Goal: Transaction & Acquisition: Purchase product/service

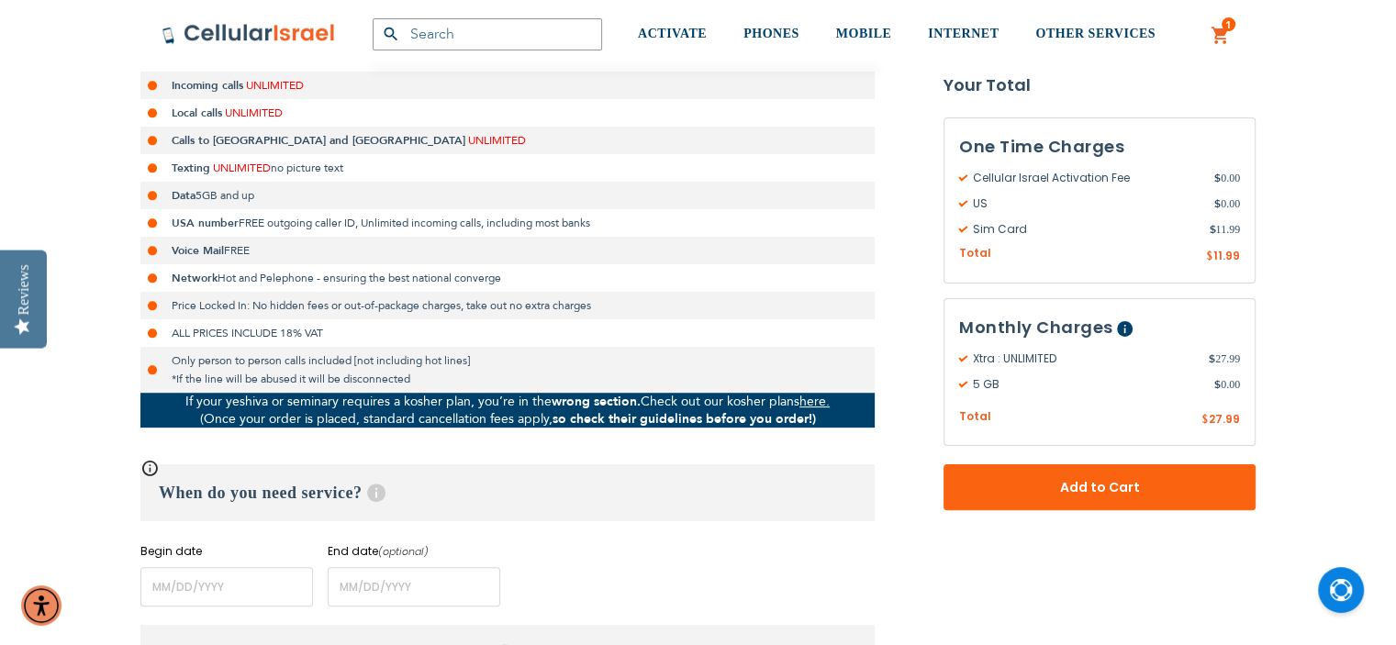
scroll to position [477, 0]
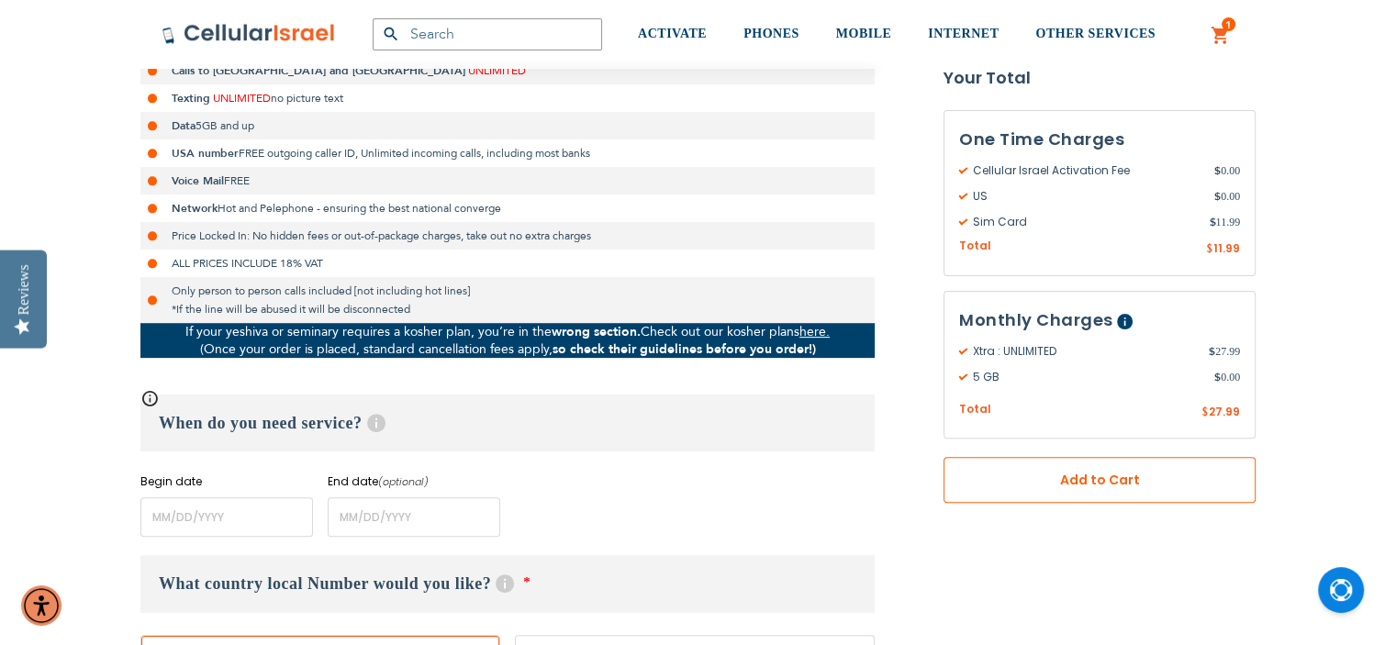
click at [1076, 486] on span "Add to Cart" at bounding box center [1099, 480] width 191 height 19
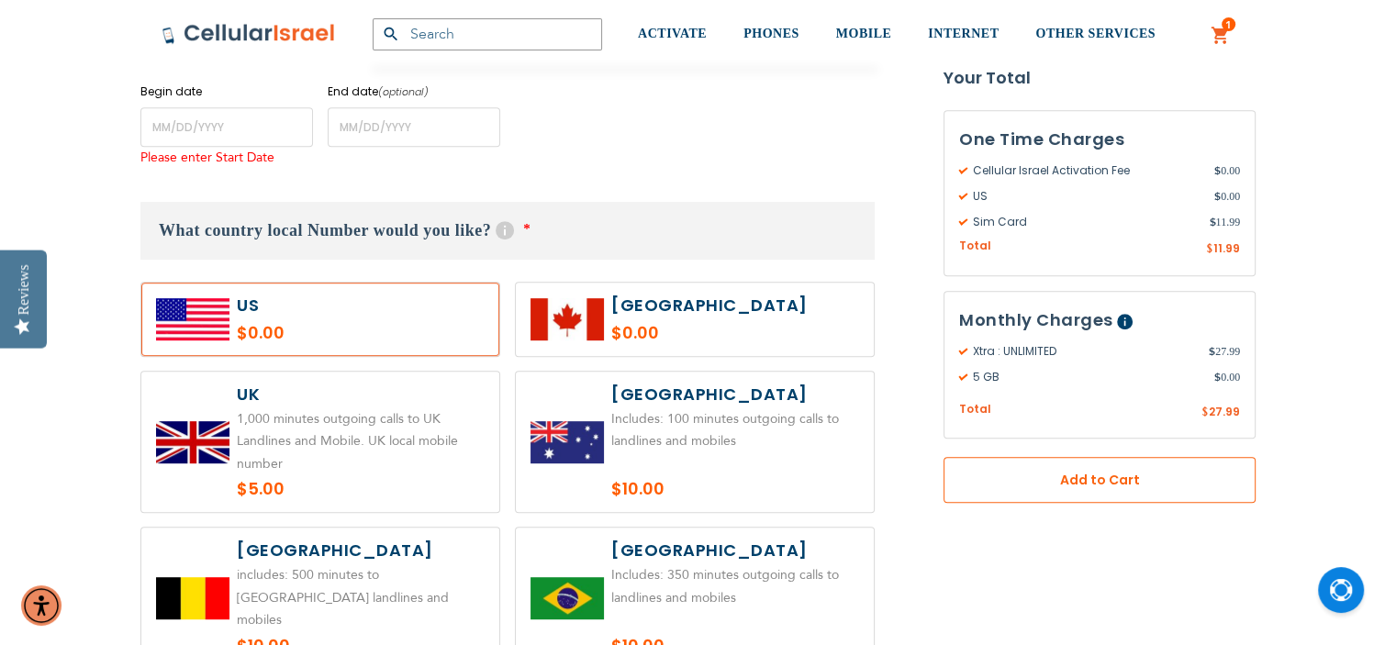
scroll to position [877, 0]
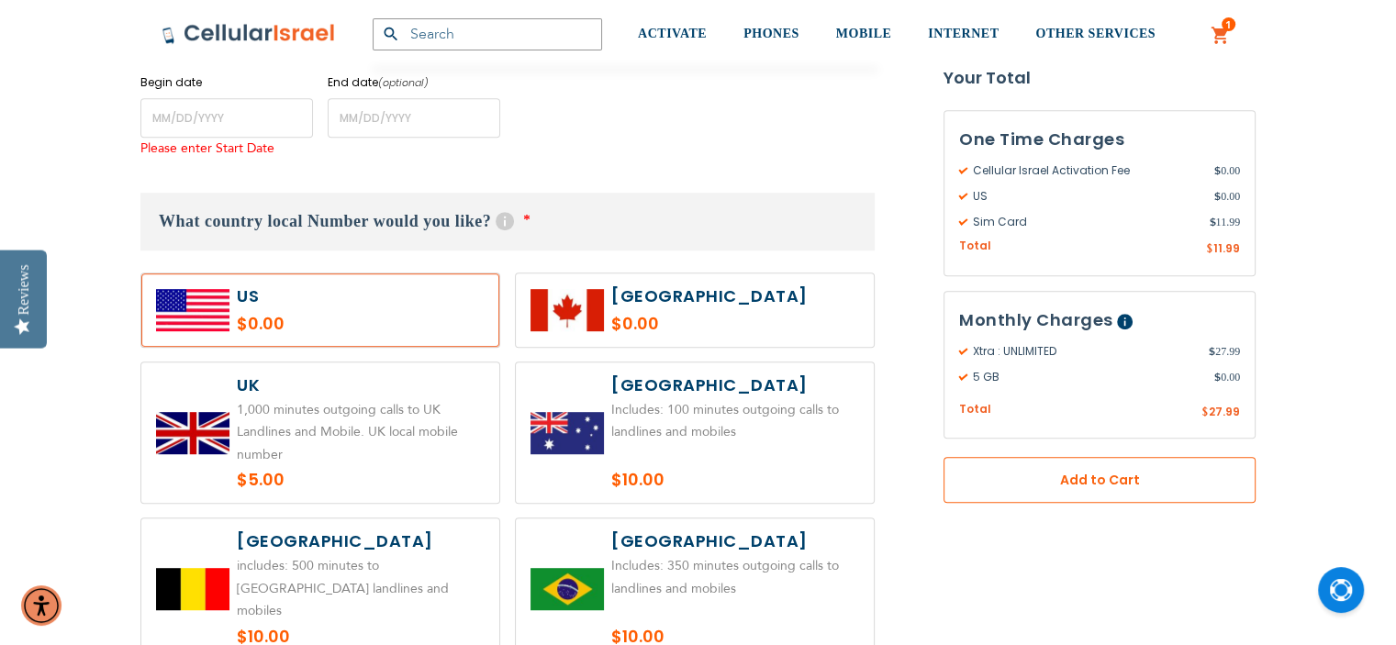
click at [1092, 476] on span "Add to Cart" at bounding box center [1099, 480] width 191 height 19
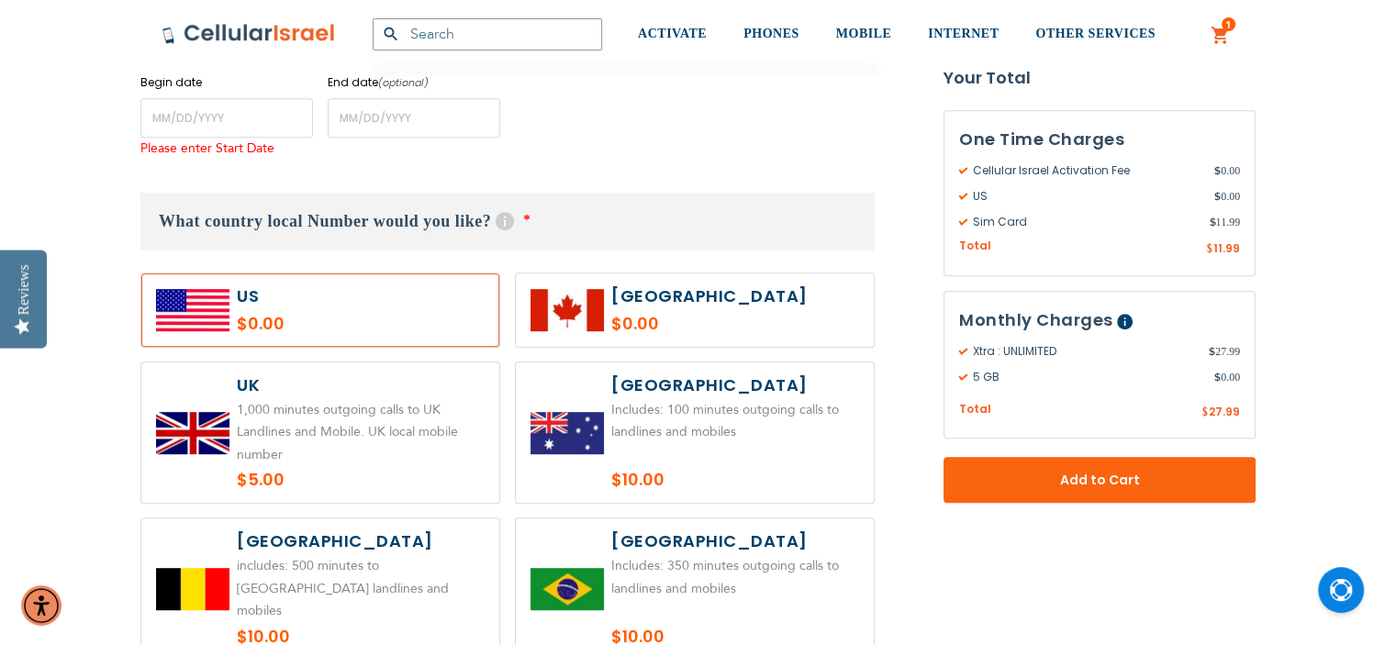
click at [1219, 32] on link "1 1 items My Cart" at bounding box center [1221, 36] width 20 height 22
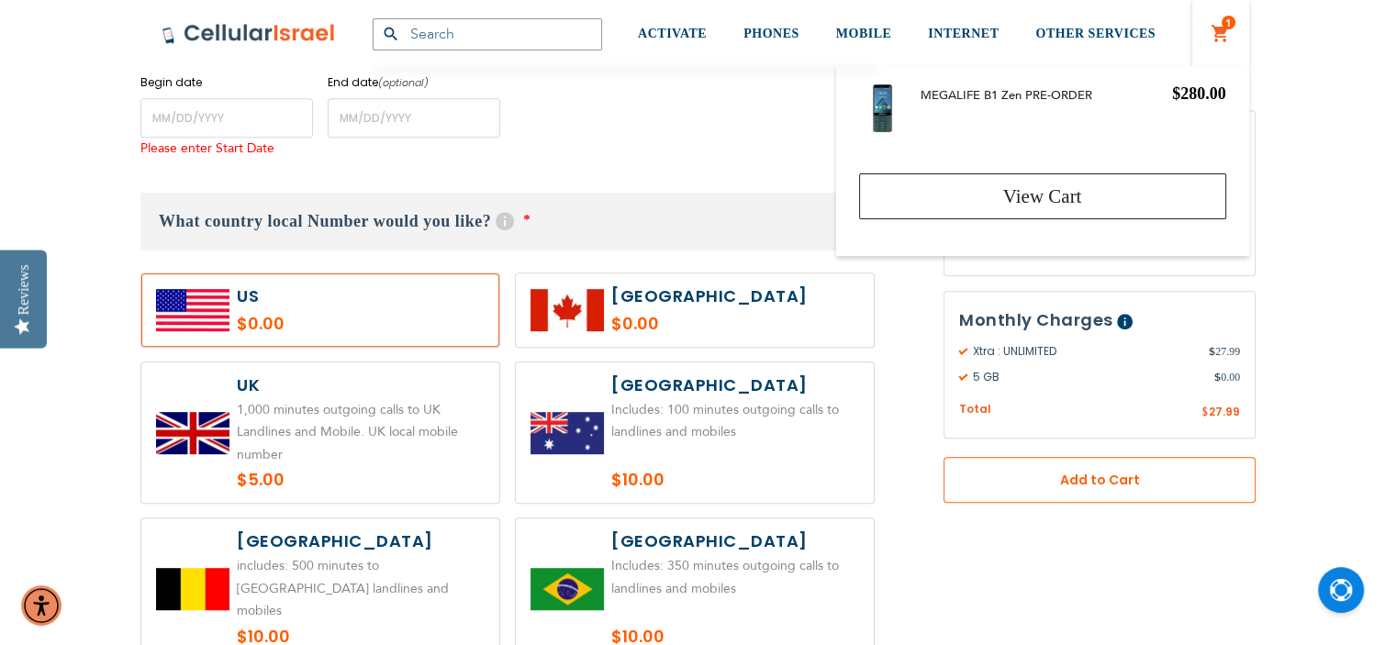
click at [1115, 481] on span "Add to Cart" at bounding box center [1099, 480] width 191 height 19
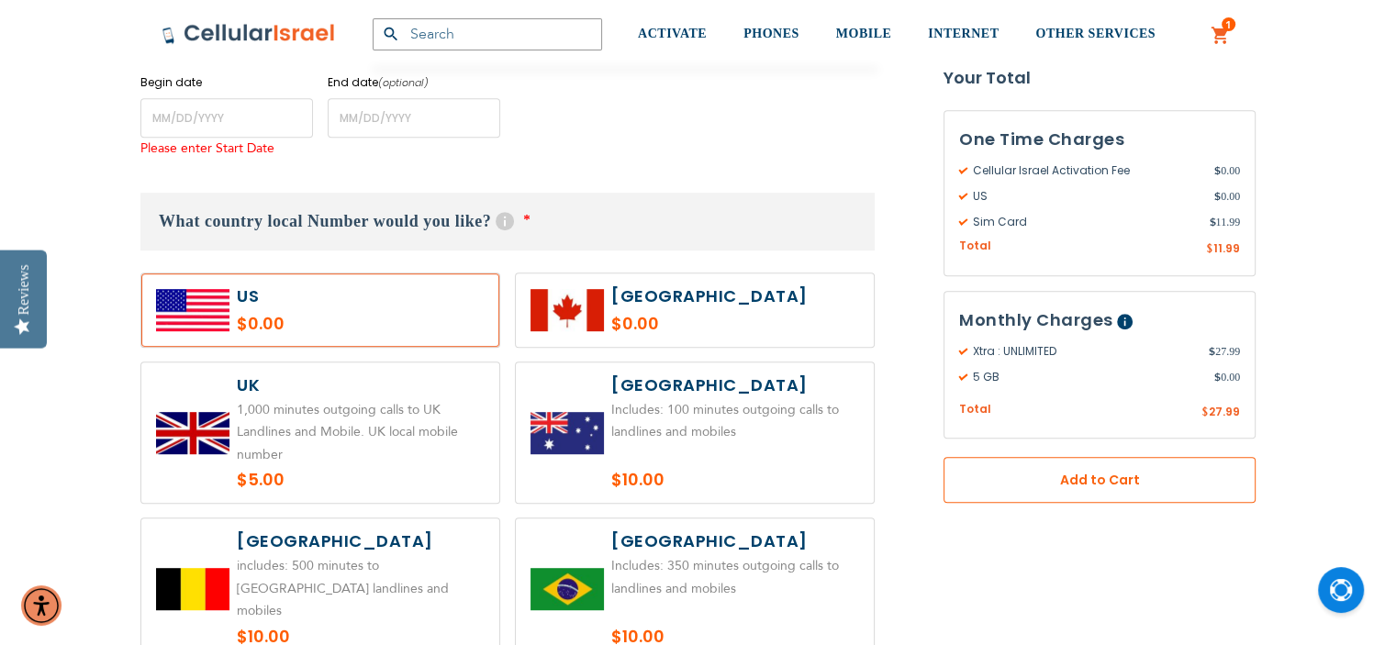
click at [1115, 481] on span "Add to Cart" at bounding box center [1099, 480] width 191 height 19
click at [1105, 476] on span "Add to Cart" at bounding box center [1099, 480] width 191 height 19
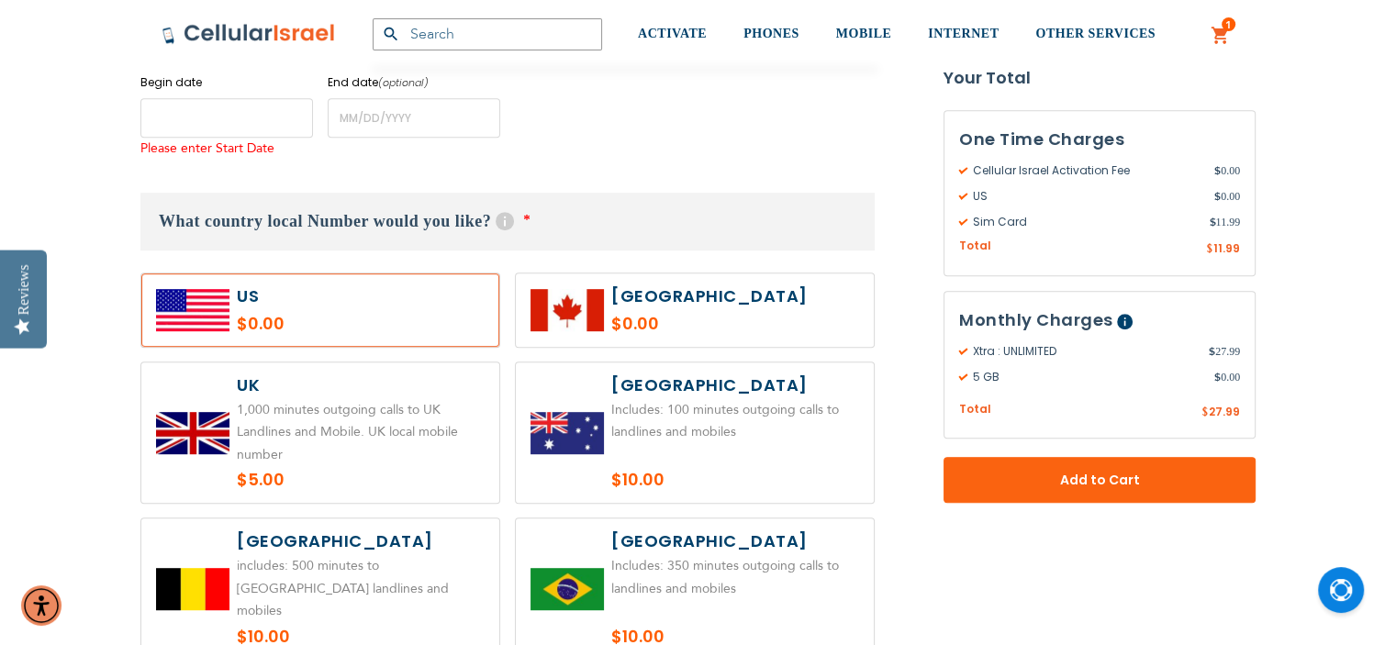
click at [160, 106] on input "name" at bounding box center [226, 117] width 173 height 39
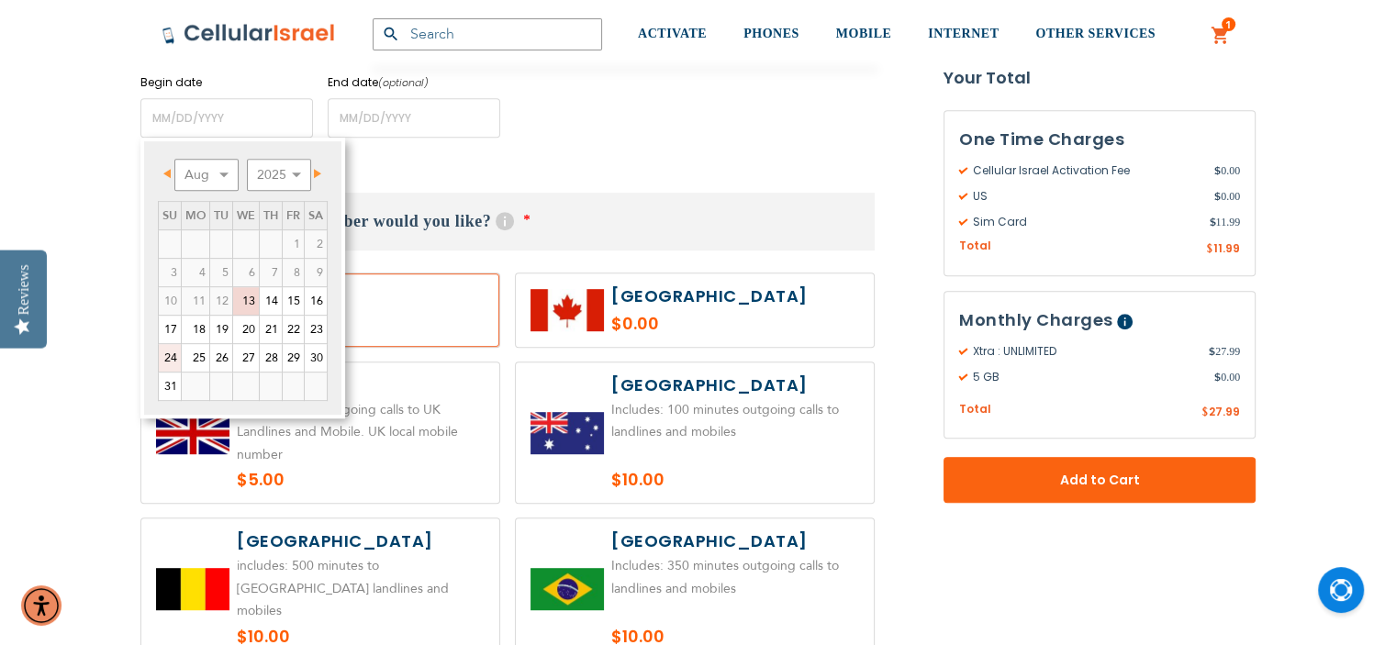
click at [171, 356] on link "24" at bounding box center [170, 358] width 22 height 28
type input "[DATE]"
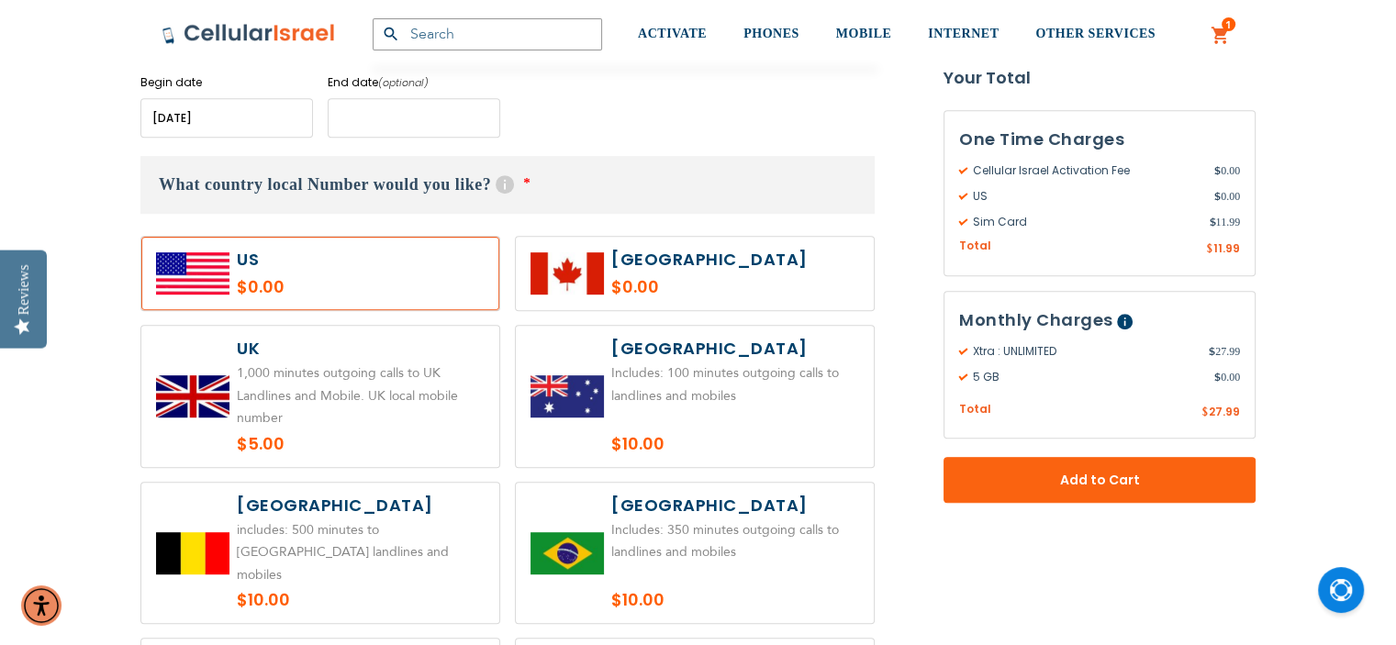
click at [359, 120] on input "name" at bounding box center [414, 117] width 173 height 39
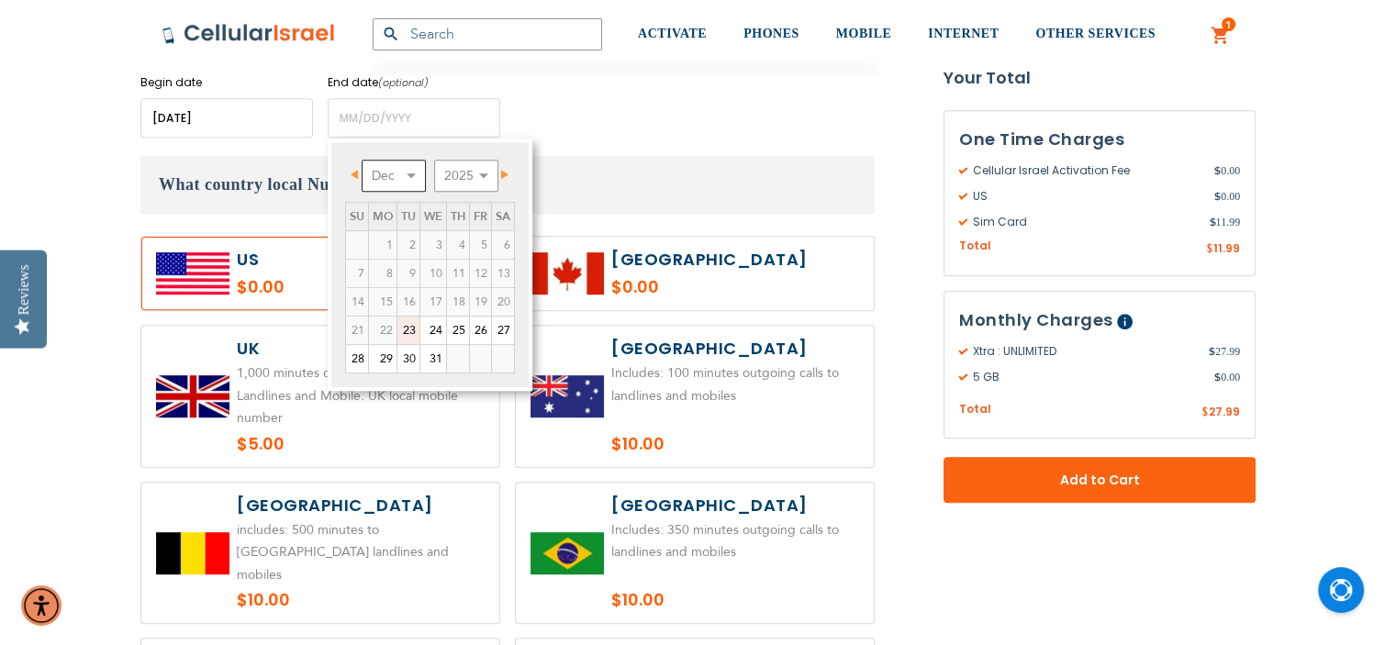
click at [412, 173] on select "Dec" at bounding box center [394, 176] width 64 height 32
click at [411, 172] on select "Dec" at bounding box center [394, 176] width 64 height 32
click at [485, 169] on select "2025 2026 2027 2028 2029 2030 2031 2032 2033 2034 2035" at bounding box center [466, 176] width 64 height 32
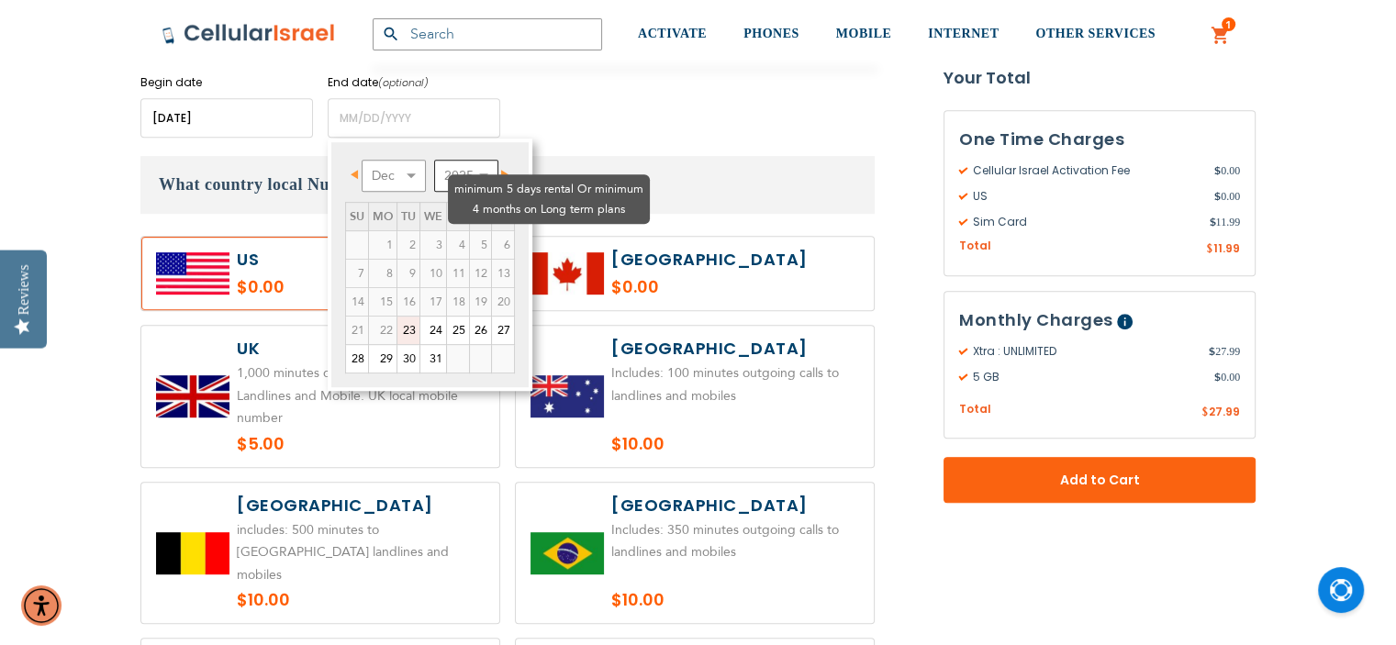
click at [434, 160] on select "2025 2026 2027 2028 2029 2030 2031 2032 2033 2034 2035" at bounding box center [466, 176] width 64 height 32
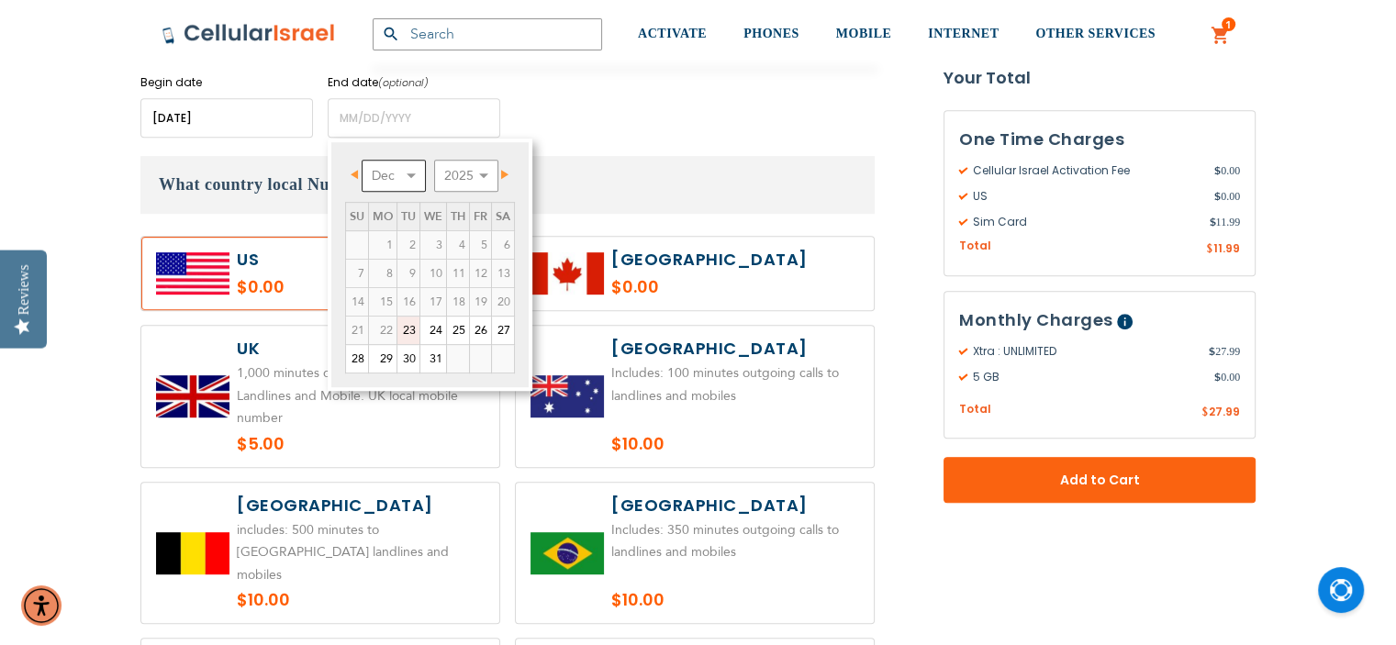
click at [374, 161] on select "Dec" at bounding box center [394, 176] width 64 height 32
click at [359, 118] on input "name" at bounding box center [414, 117] width 173 height 39
click at [356, 117] on input "name" at bounding box center [414, 117] width 173 height 39
click at [356, 173] on span "Prev" at bounding box center [354, 174] width 7 height 9
click at [357, 173] on span "Prev" at bounding box center [354, 174] width 7 height 9
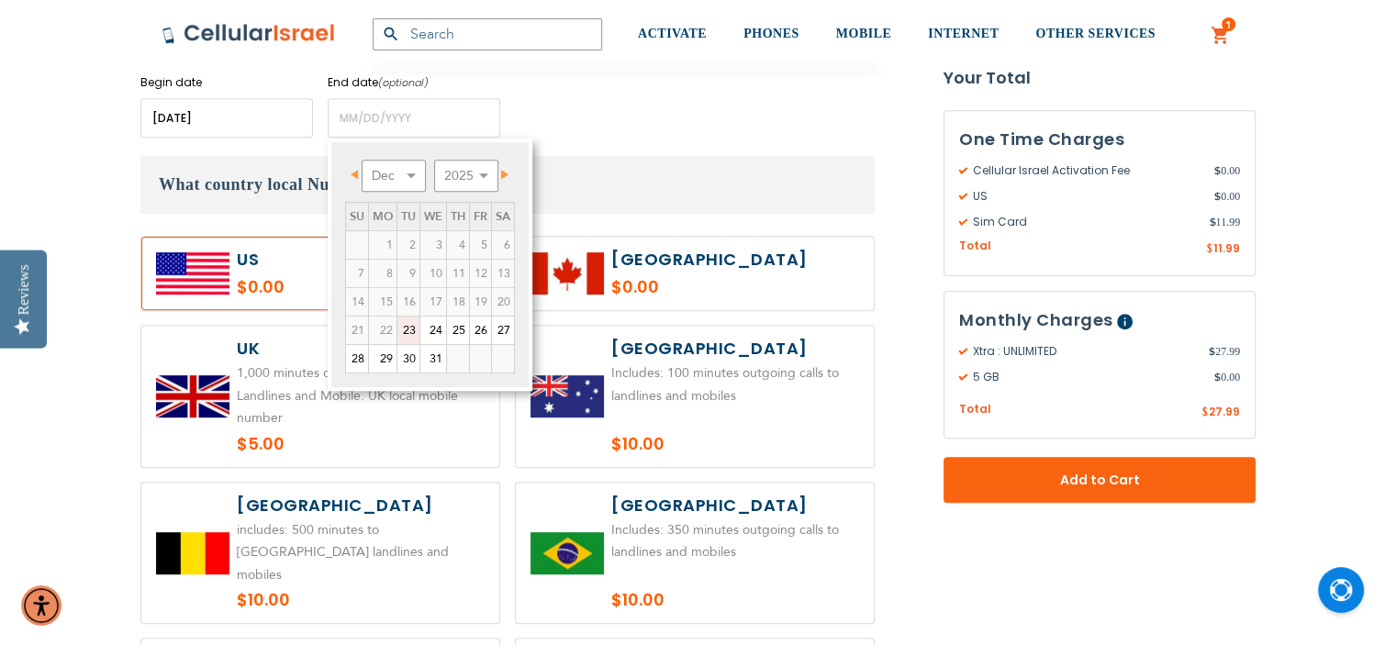
click at [357, 173] on span "Prev" at bounding box center [354, 174] width 7 height 9
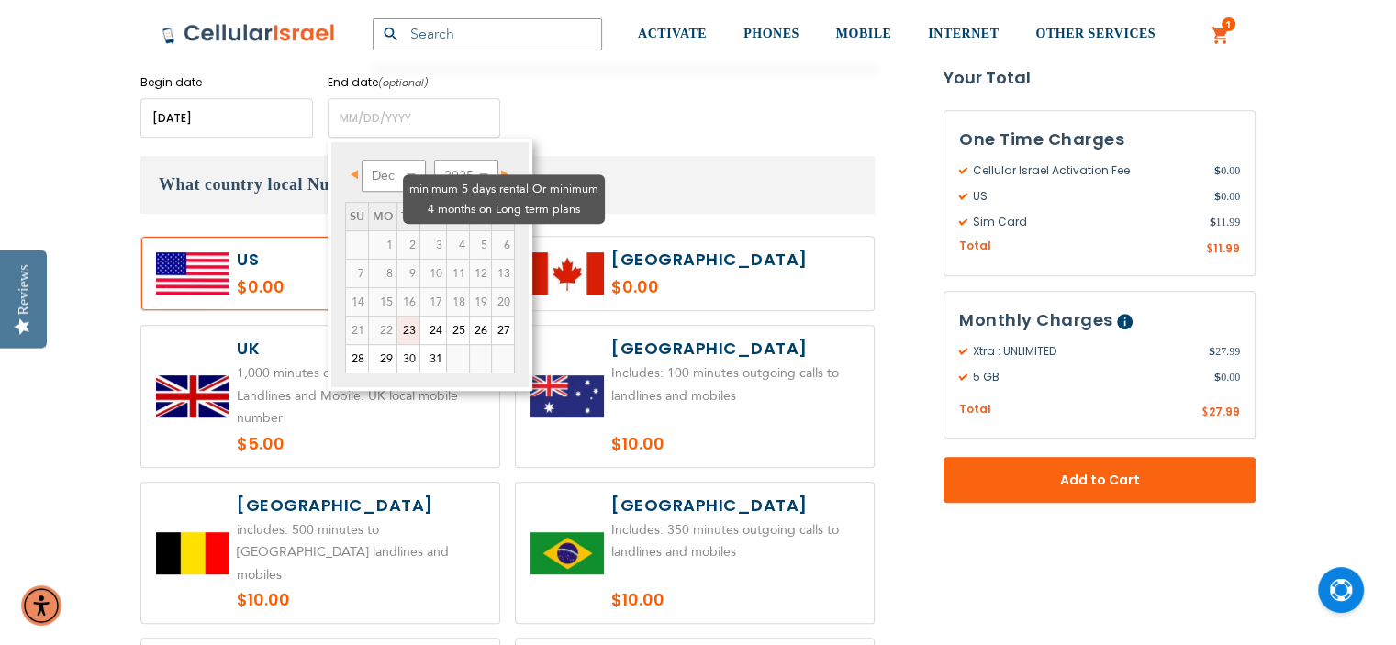
click at [446, 230] on td "4" at bounding box center [457, 244] width 23 height 28
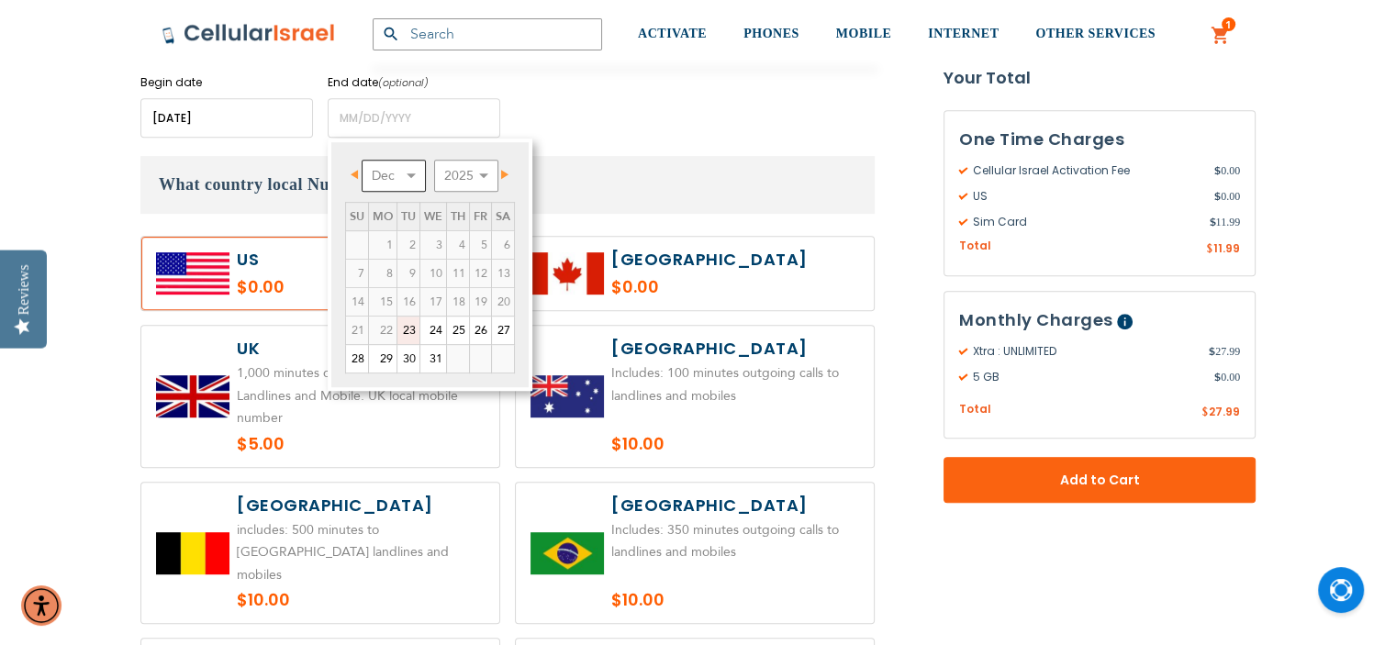
click at [399, 172] on select "Dec" at bounding box center [394, 176] width 64 height 32
click at [484, 171] on select "2025 2026 2027 2028 2029 2030 2031 2032 2033 2034 2035" at bounding box center [466, 176] width 64 height 32
click at [404, 175] on select "Jan Feb Mar Apr May Jun [DATE] Aug Sep Oct Nov Dec" at bounding box center [394, 176] width 64 height 32
click at [384, 270] on link "6" at bounding box center [383, 274] width 28 height 28
type input "[DATE]"
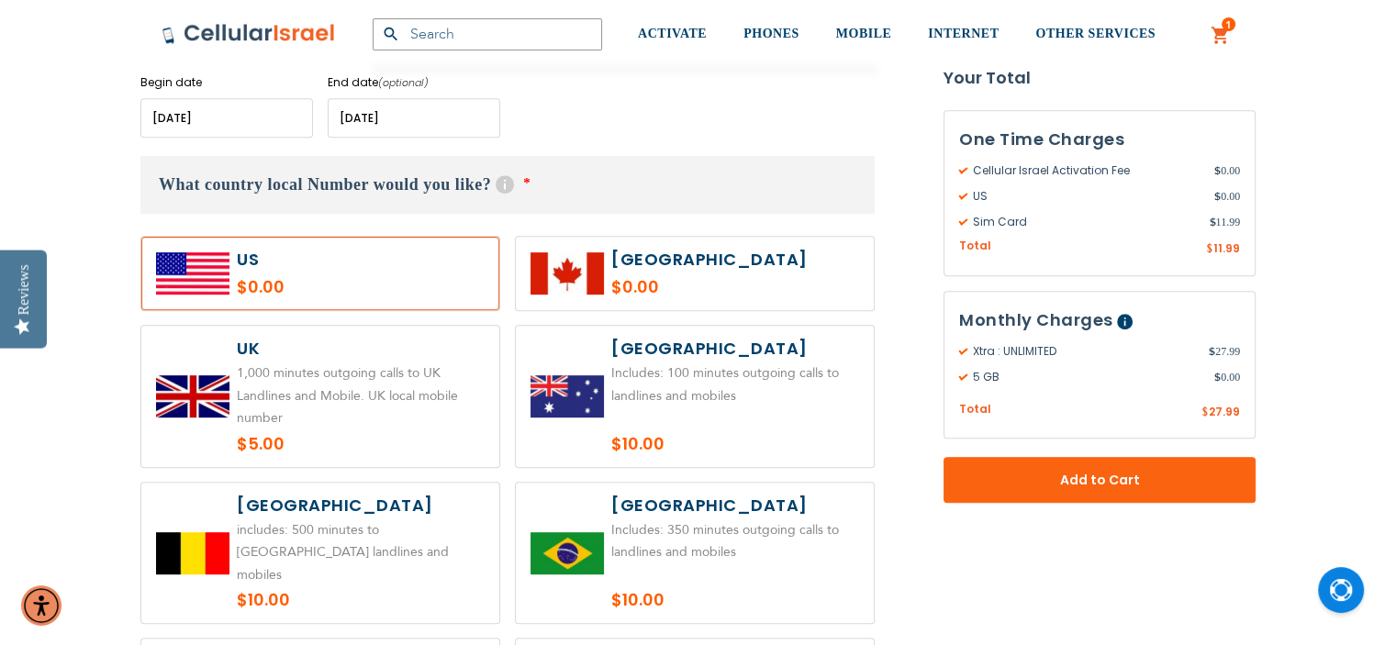
click at [258, 268] on label at bounding box center [320, 273] width 358 height 73
radio input "true"
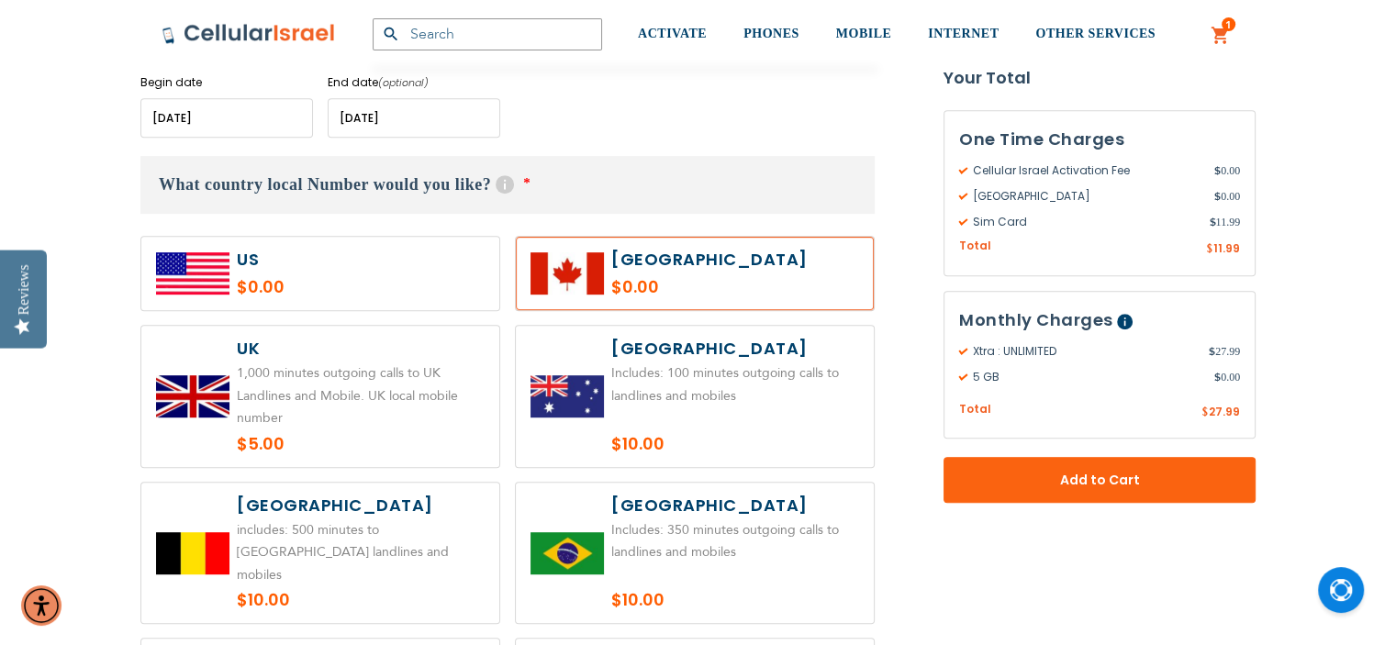
radio input "true"
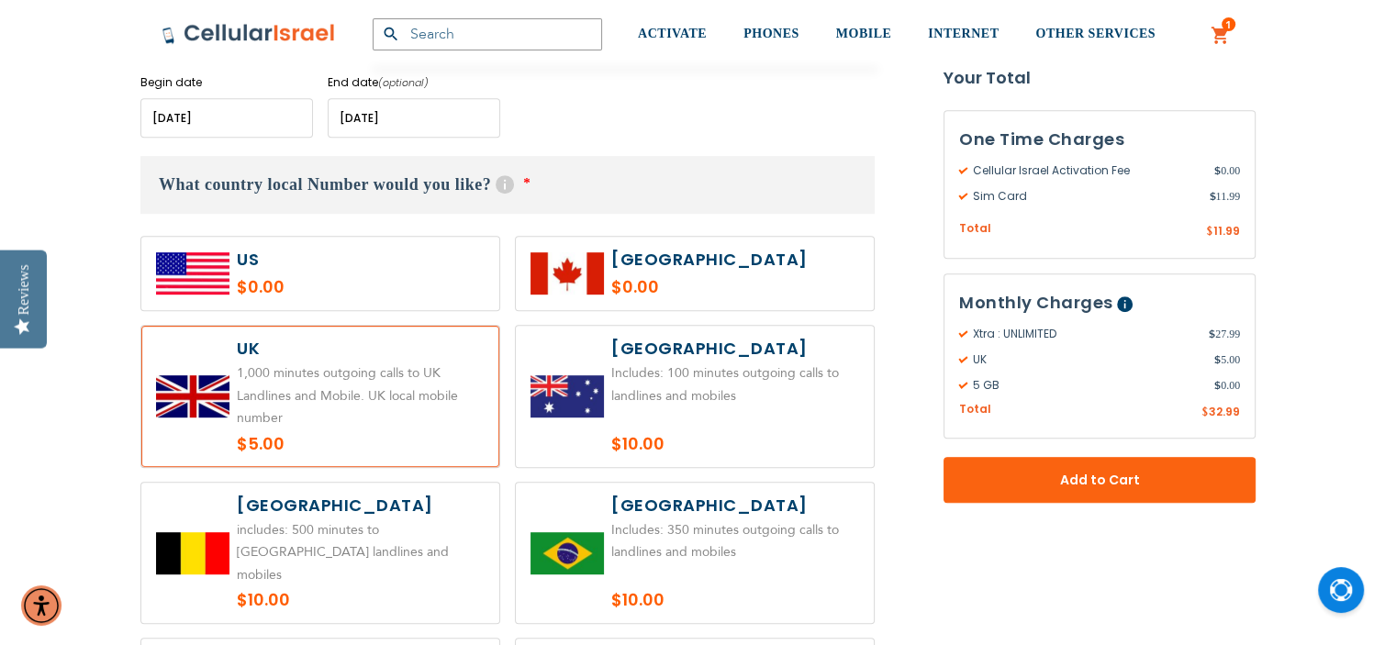
click at [258, 268] on label at bounding box center [320, 273] width 358 height 73
click at [252, 263] on label at bounding box center [320, 273] width 358 height 73
radio input "true"
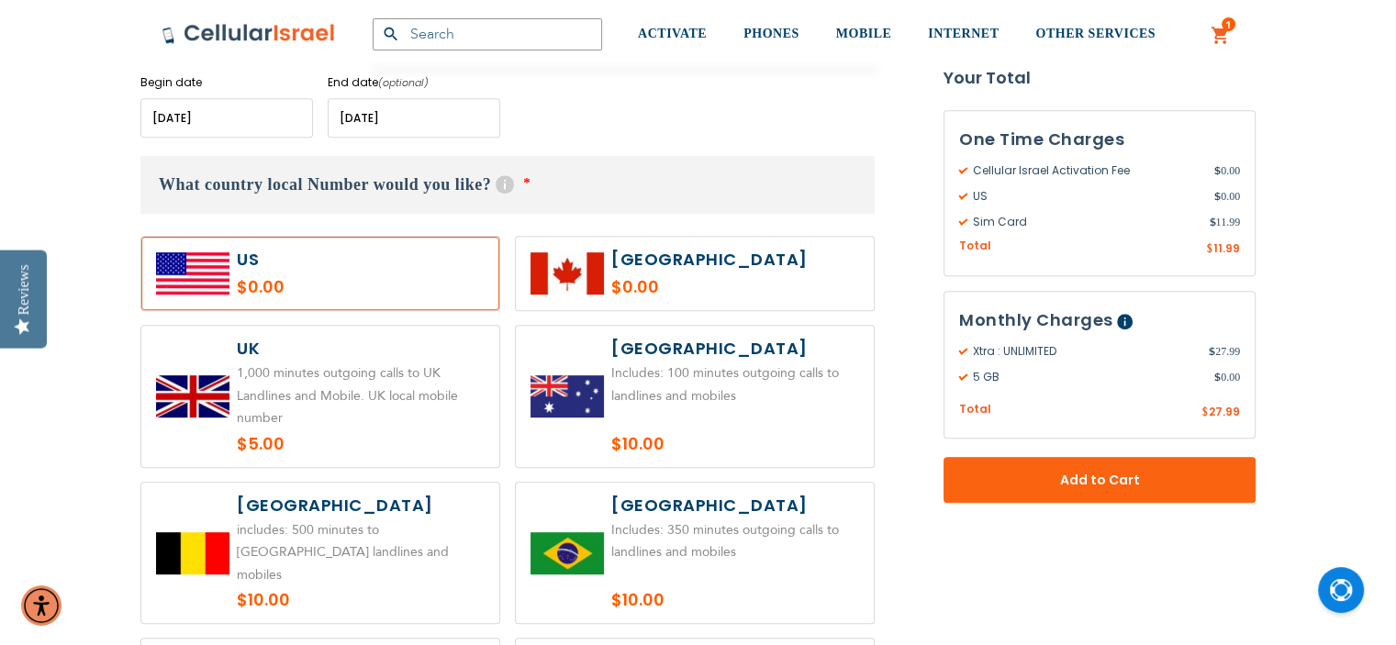
radio input "true"
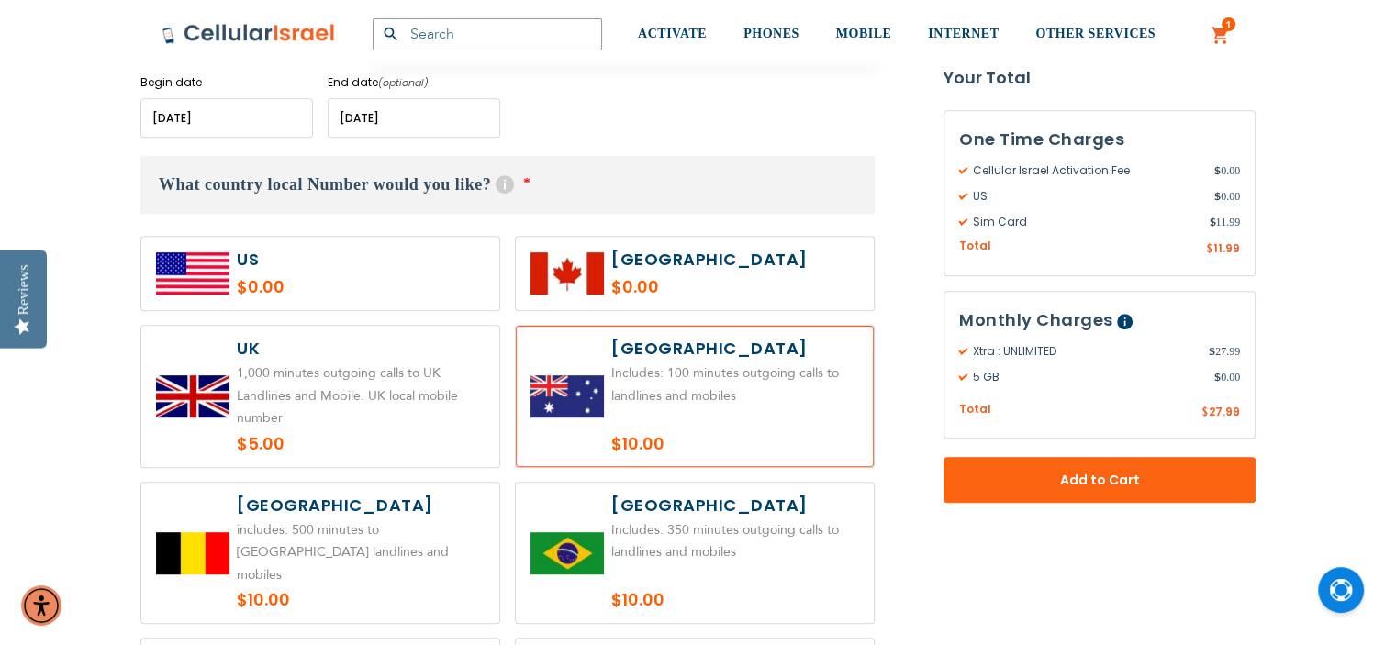
radio input "true"
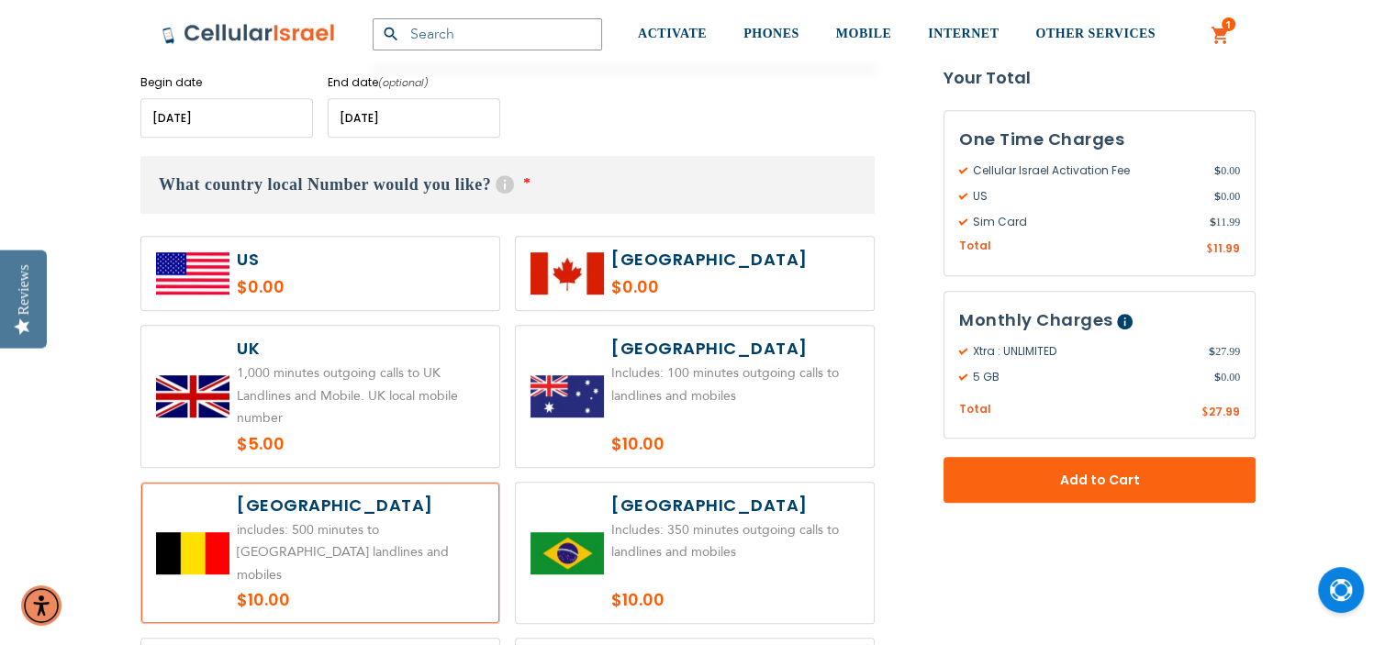
radio input "false"
radio input "true"
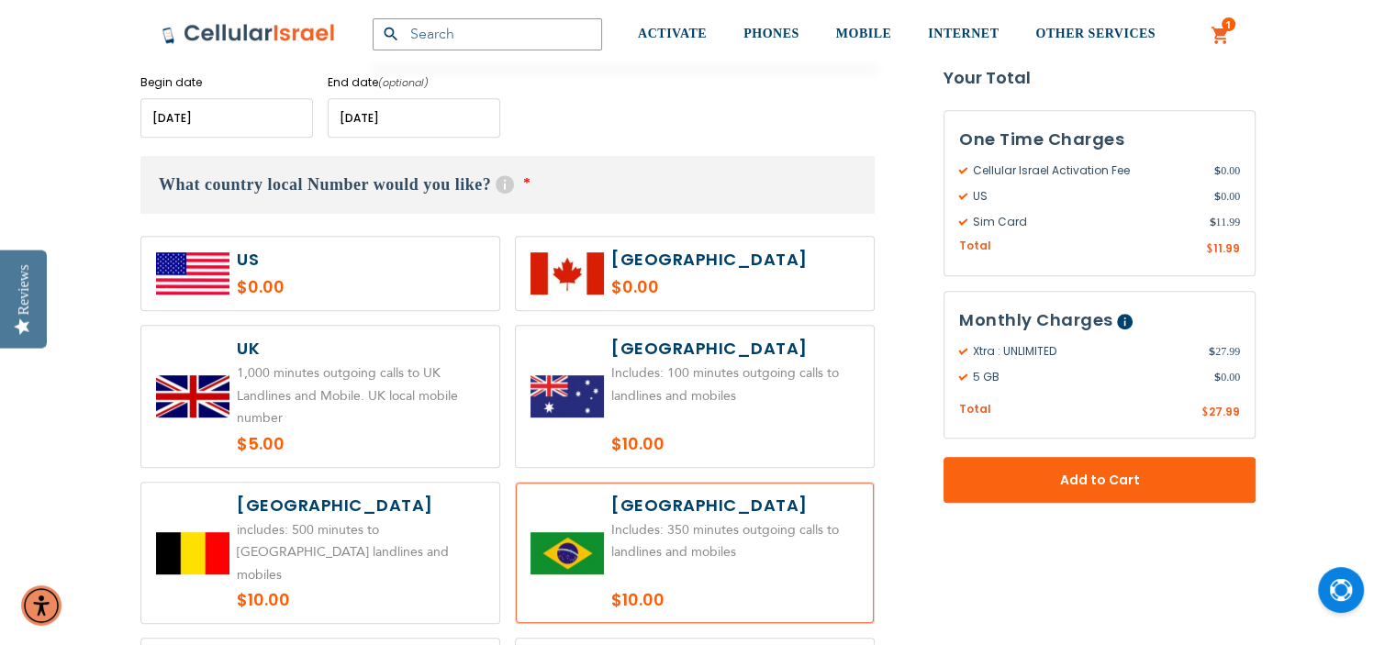
radio input "true"
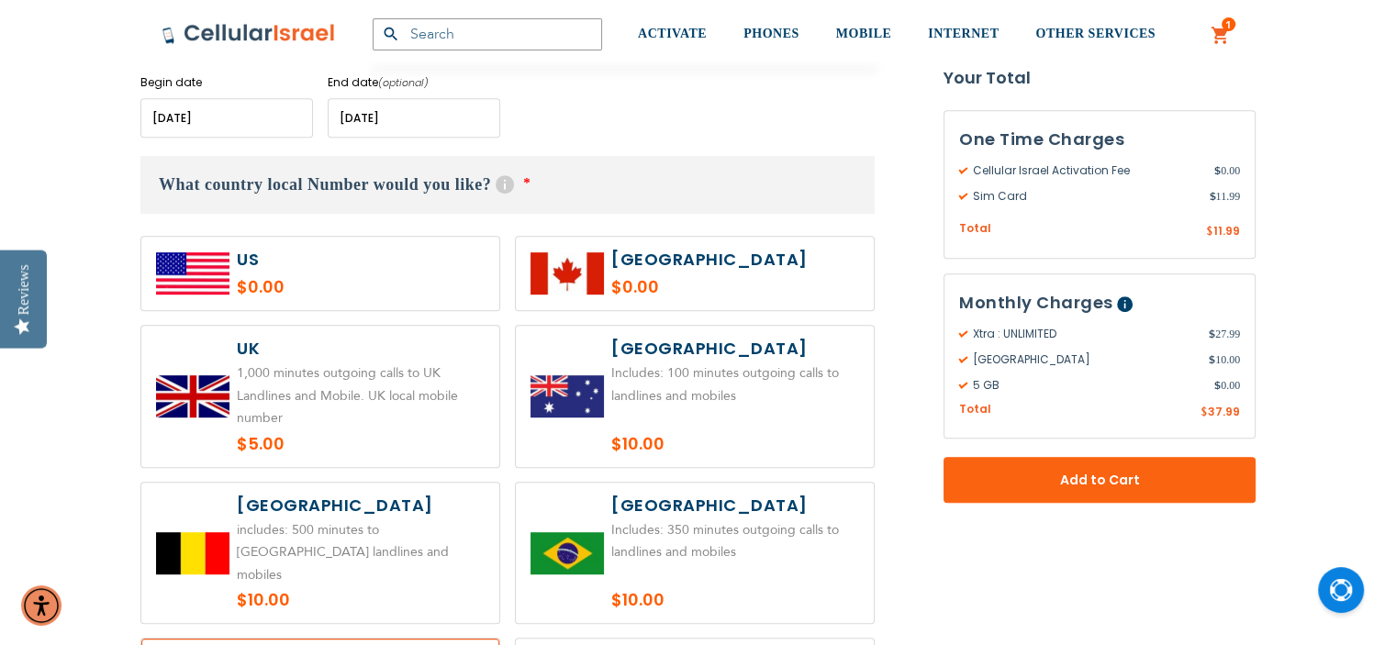
radio input "false"
radio input "true"
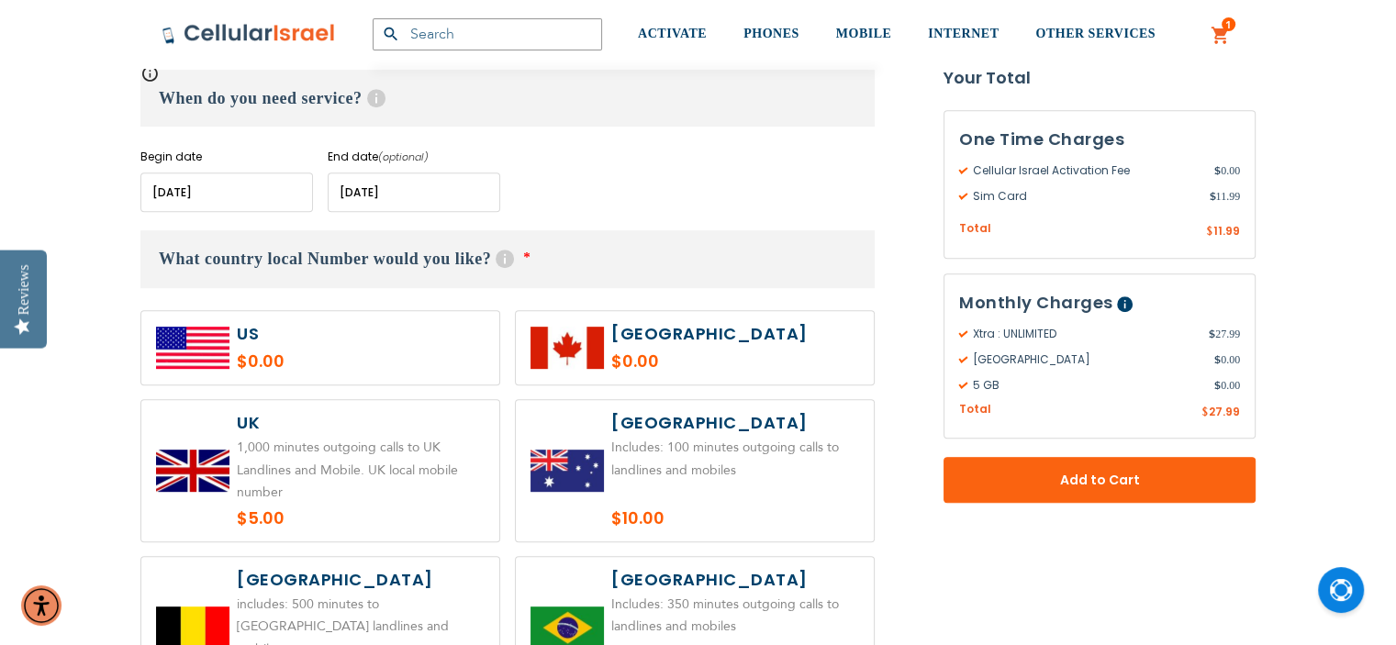
radio input "true"
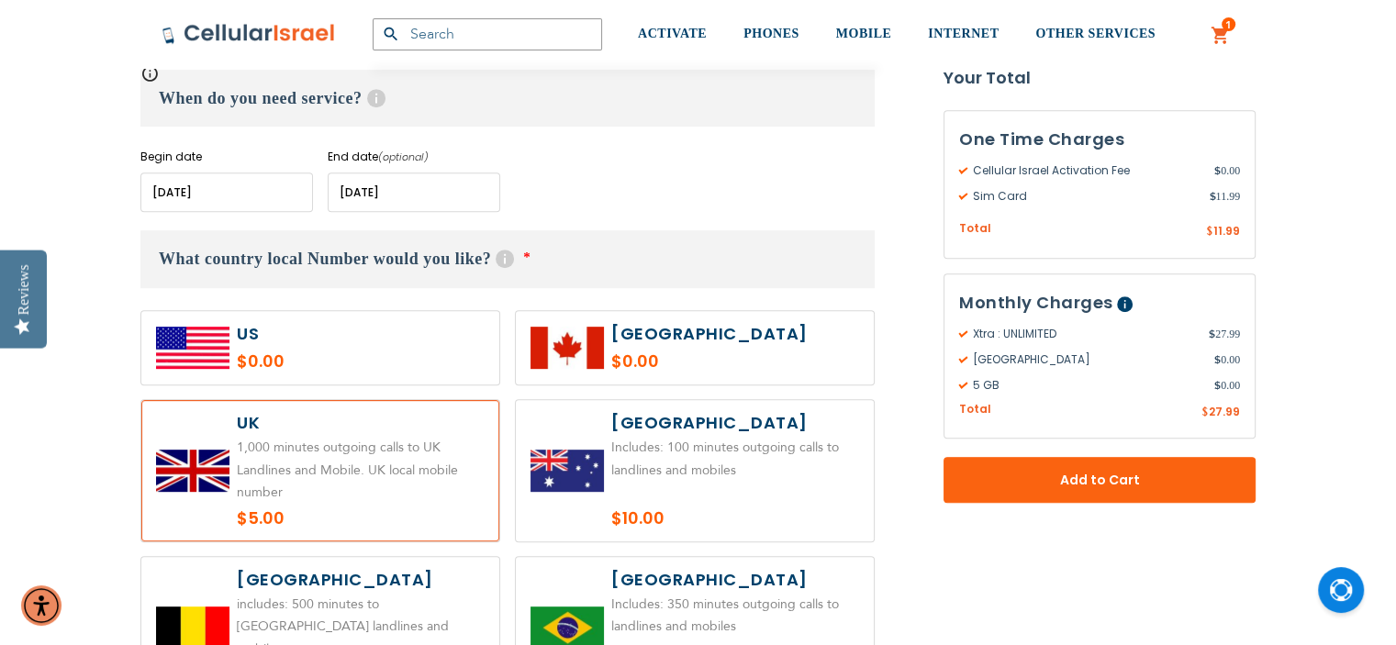
radio input "false"
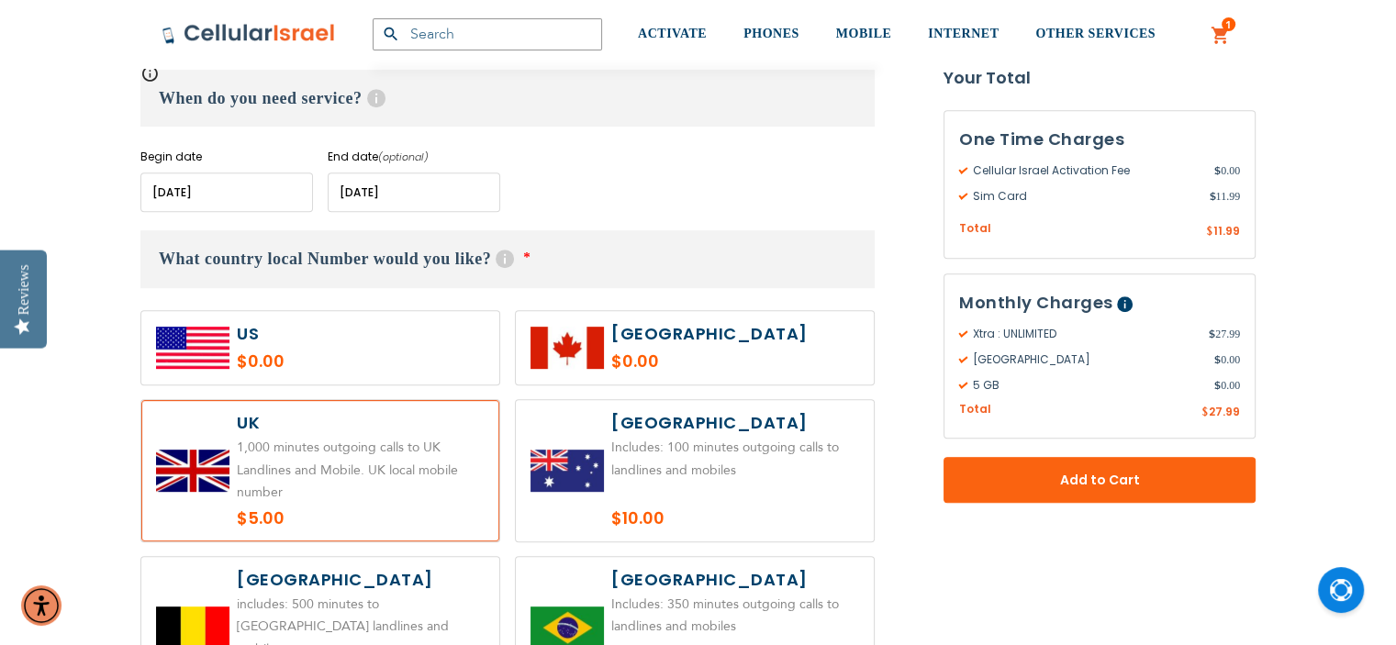
radio input "true"
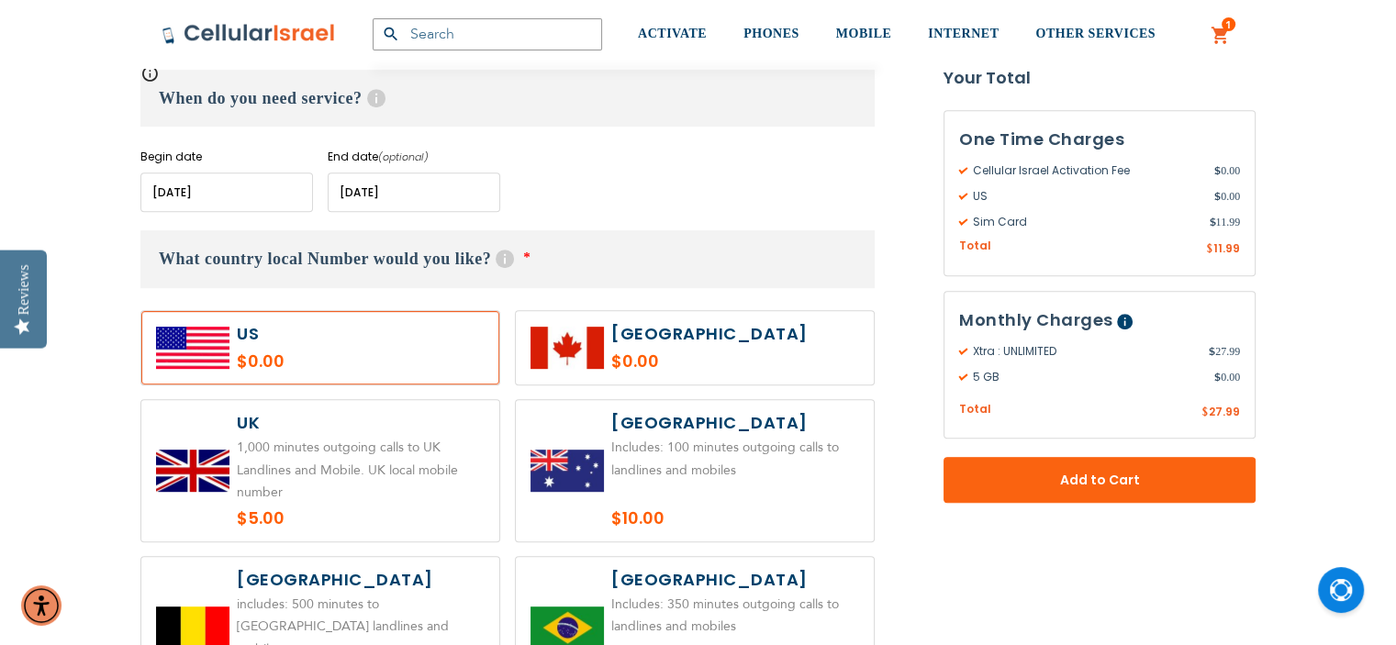
radio input "true"
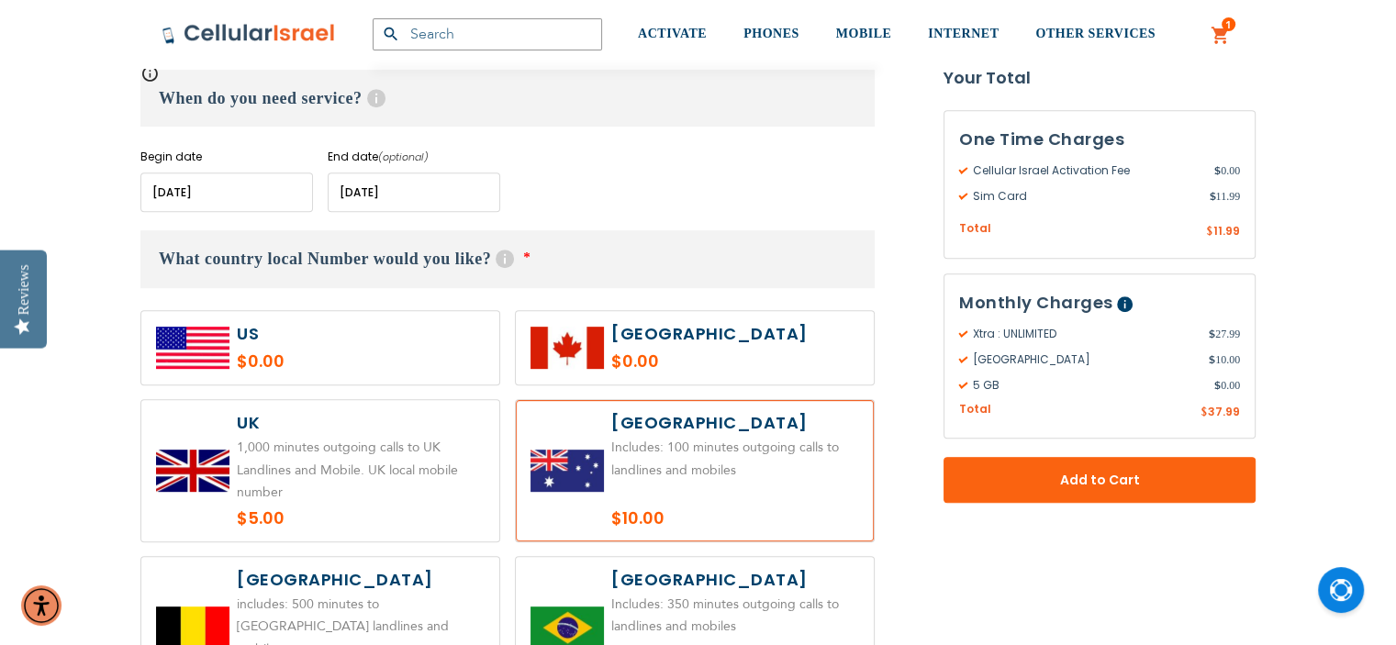
click at [219, 347] on label at bounding box center [320, 347] width 358 height 73
click at [293, 348] on label at bounding box center [320, 347] width 358 height 73
radio input "true"
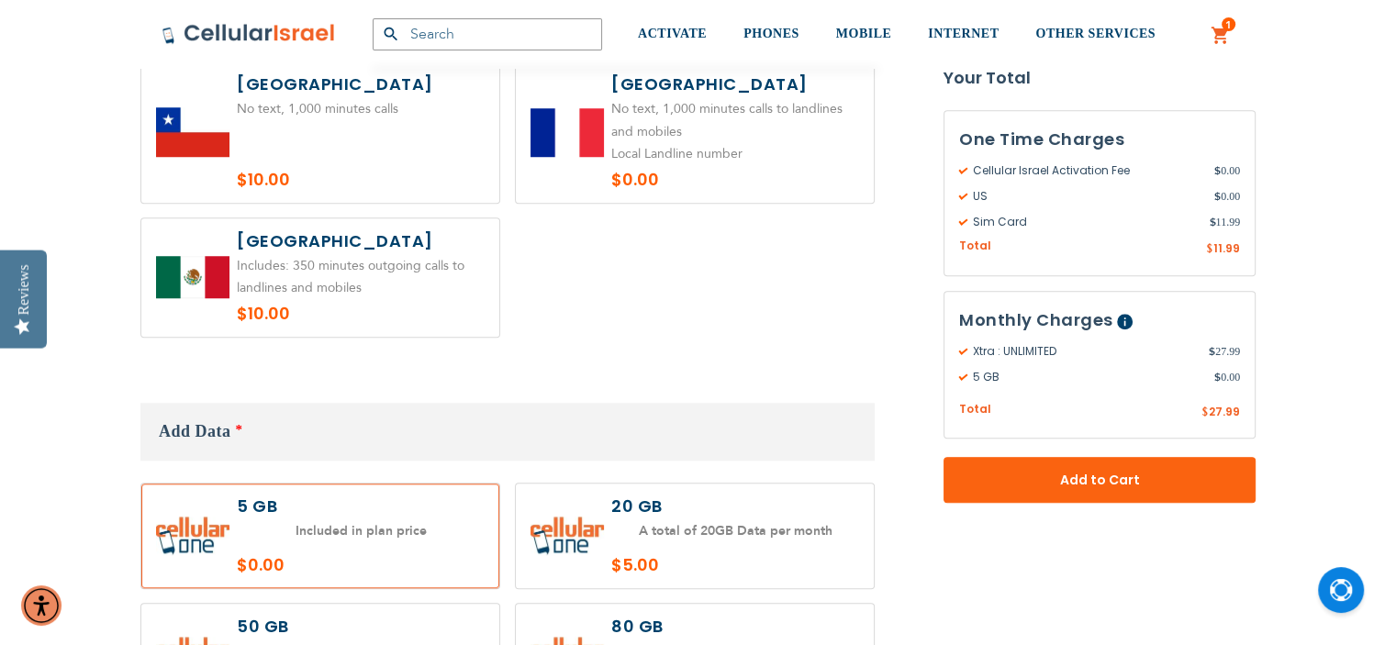
scroll to position [1546, 0]
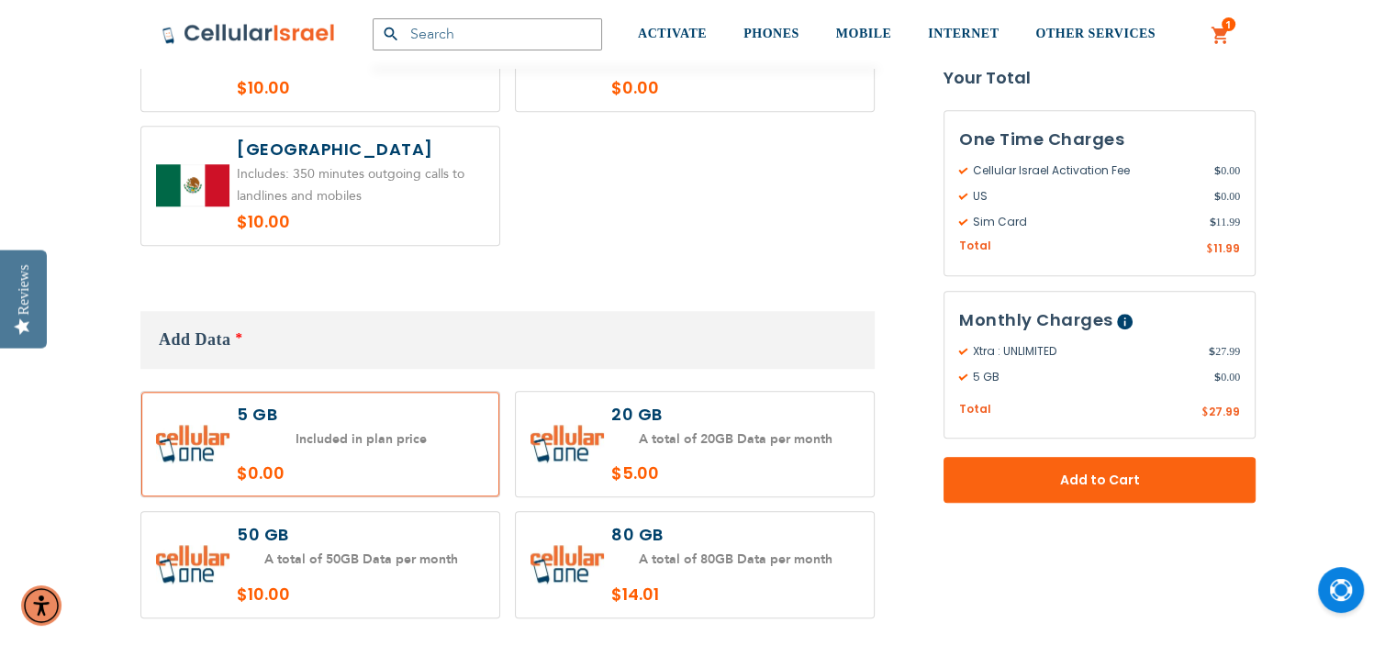
click at [279, 520] on label at bounding box center [320, 565] width 358 height 106
radio input "true"
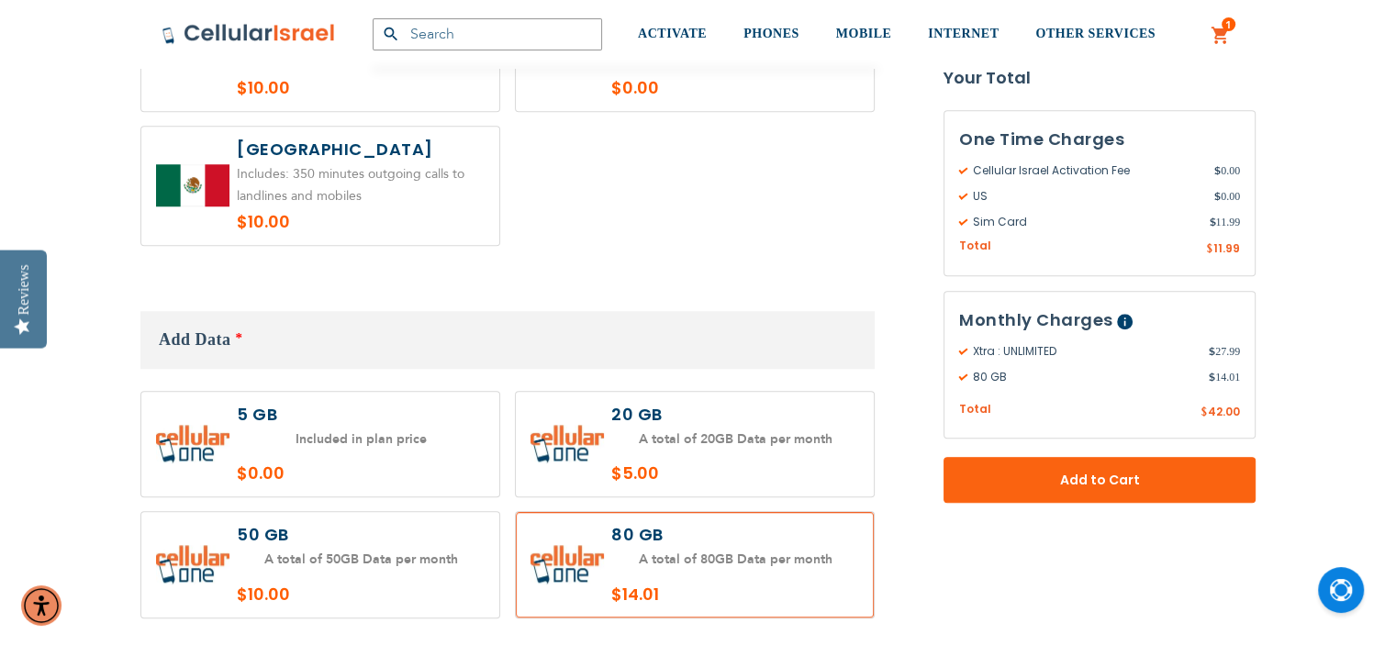
radio input "true"
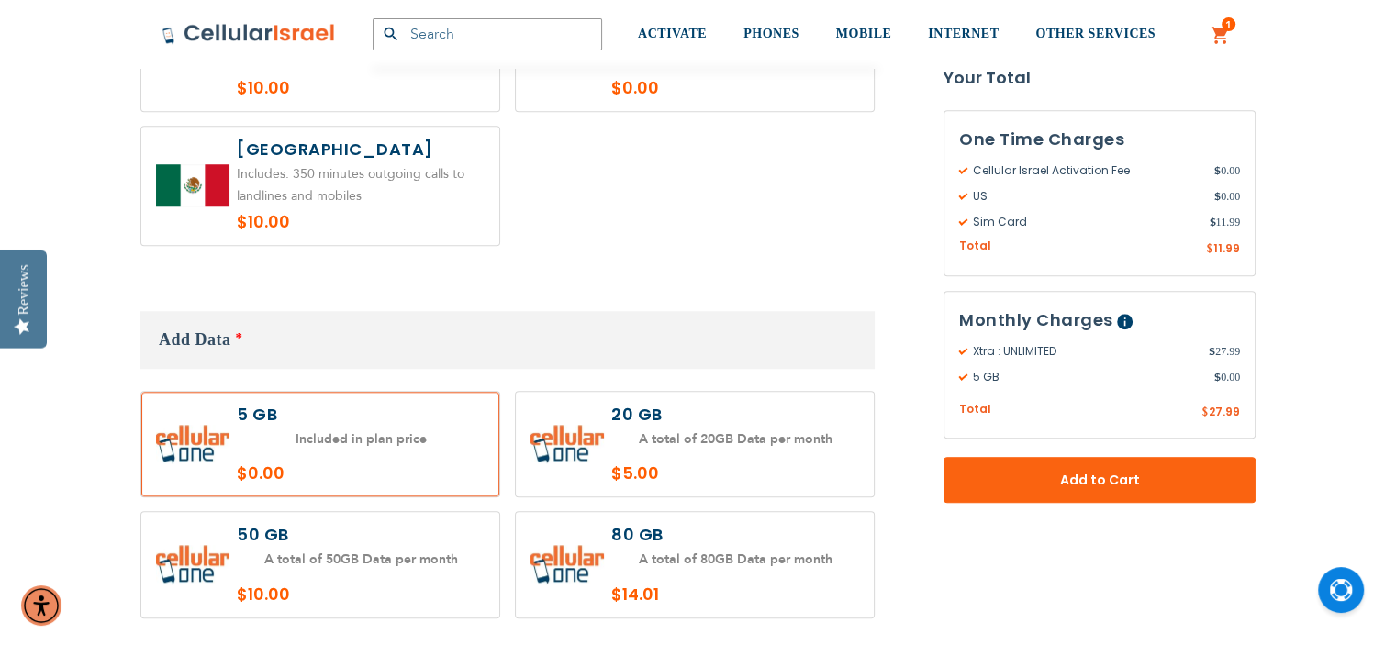
radio input "true"
click at [275, 530] on label at bounding box center [320, 565] width 358 height 106
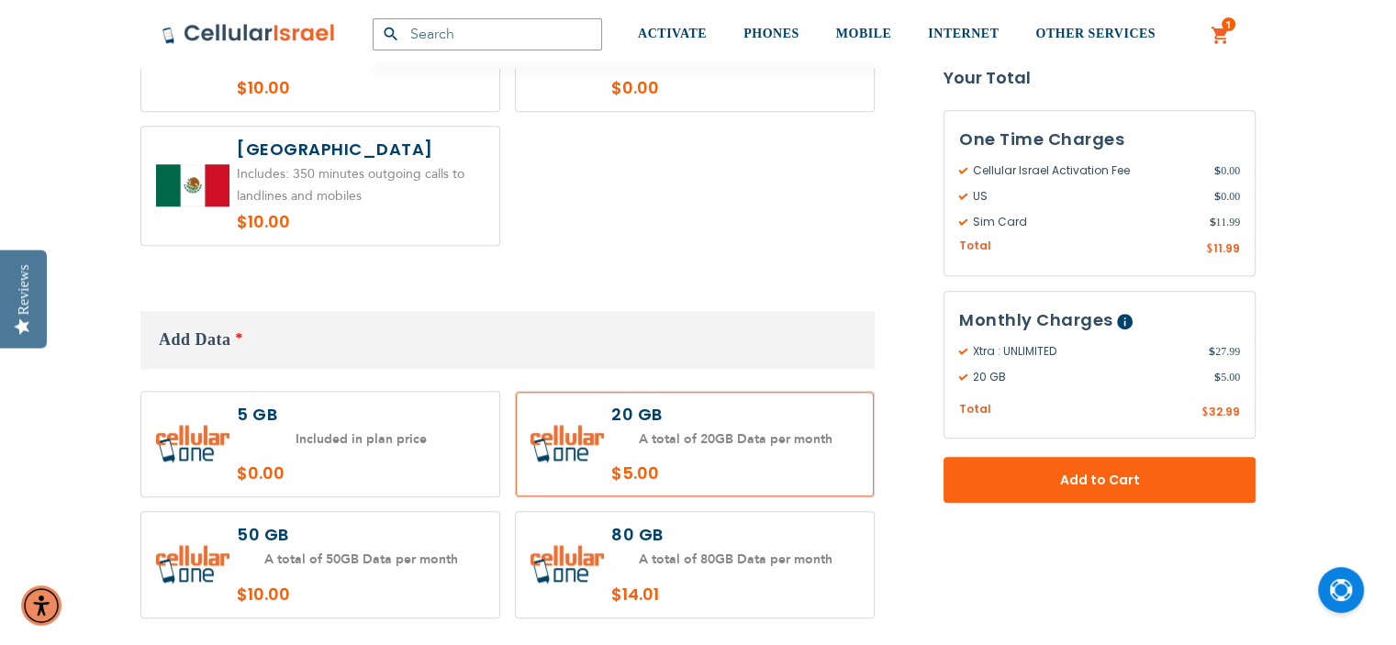
radio input "true"
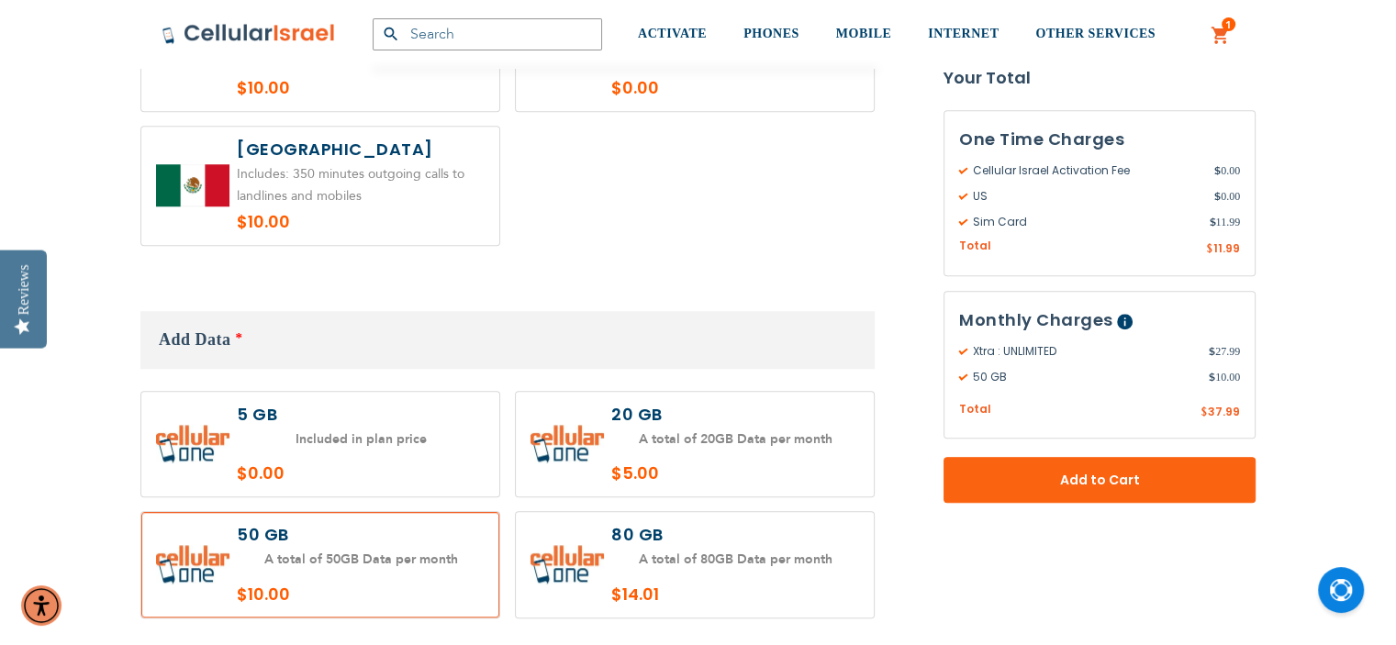
click at [602, 408] on label at bounding box center [695, 445] width 358 height 106
click at [610, 403] on label at bounding box center [695, 445] width 358 height 106
radio input "true"
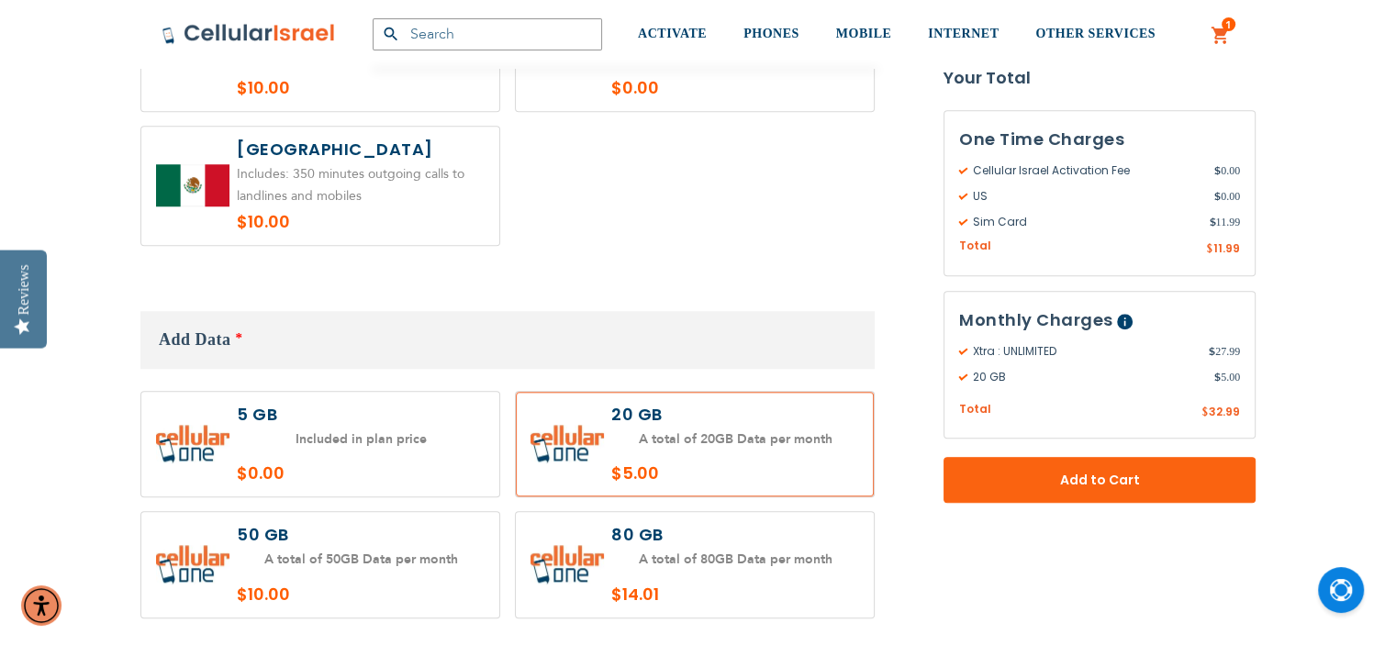
radio input "true"
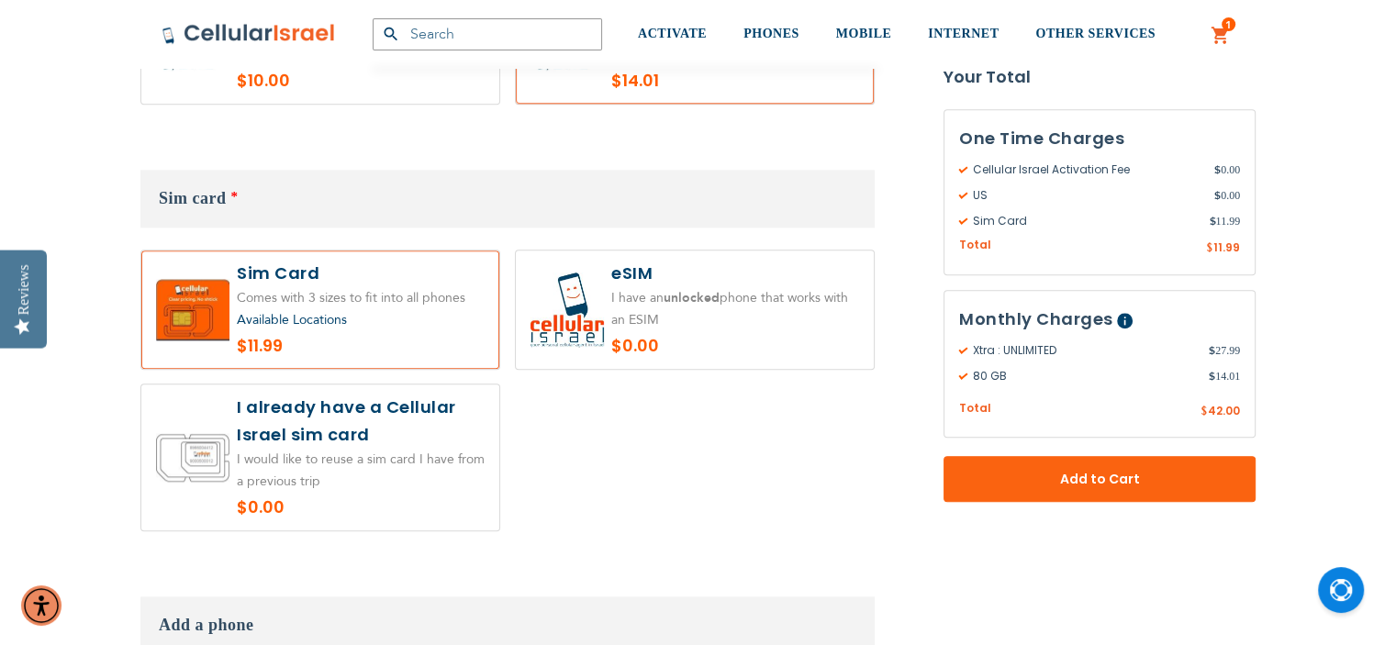
scroll to position [2096, 0]
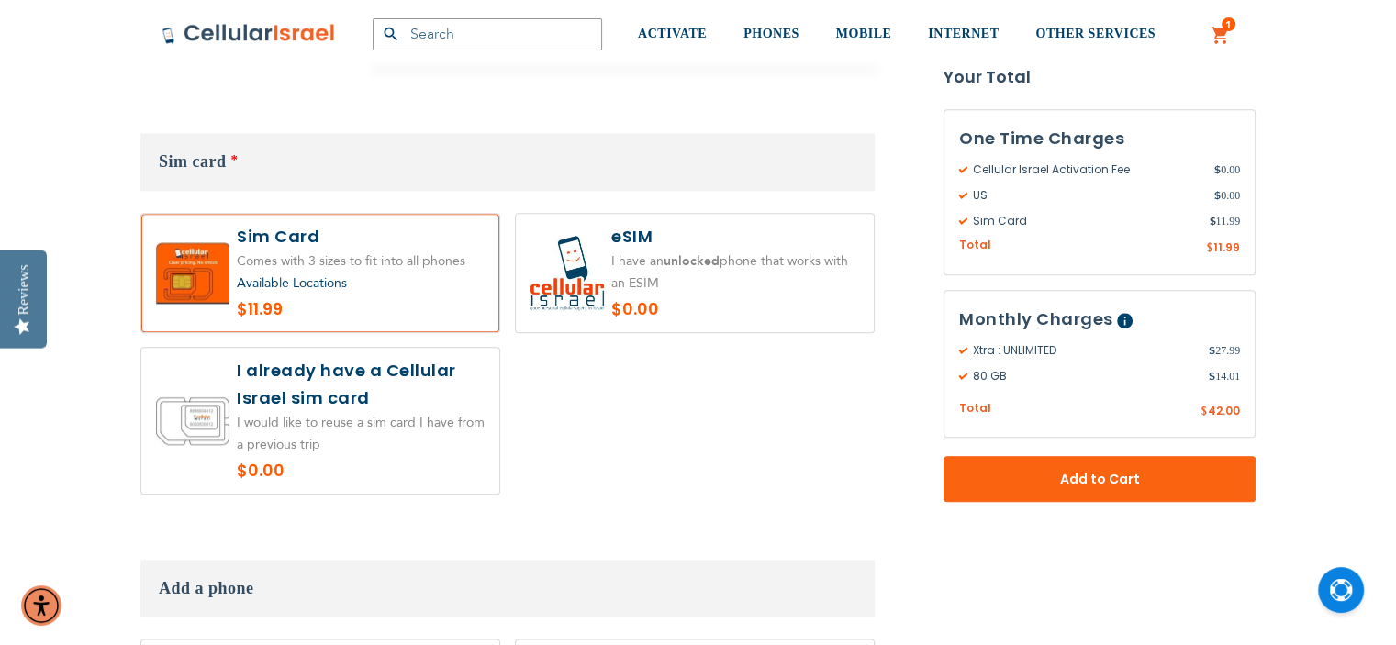
click at [270, 216] on label at bounding box center [320, 273] width 358 height 118
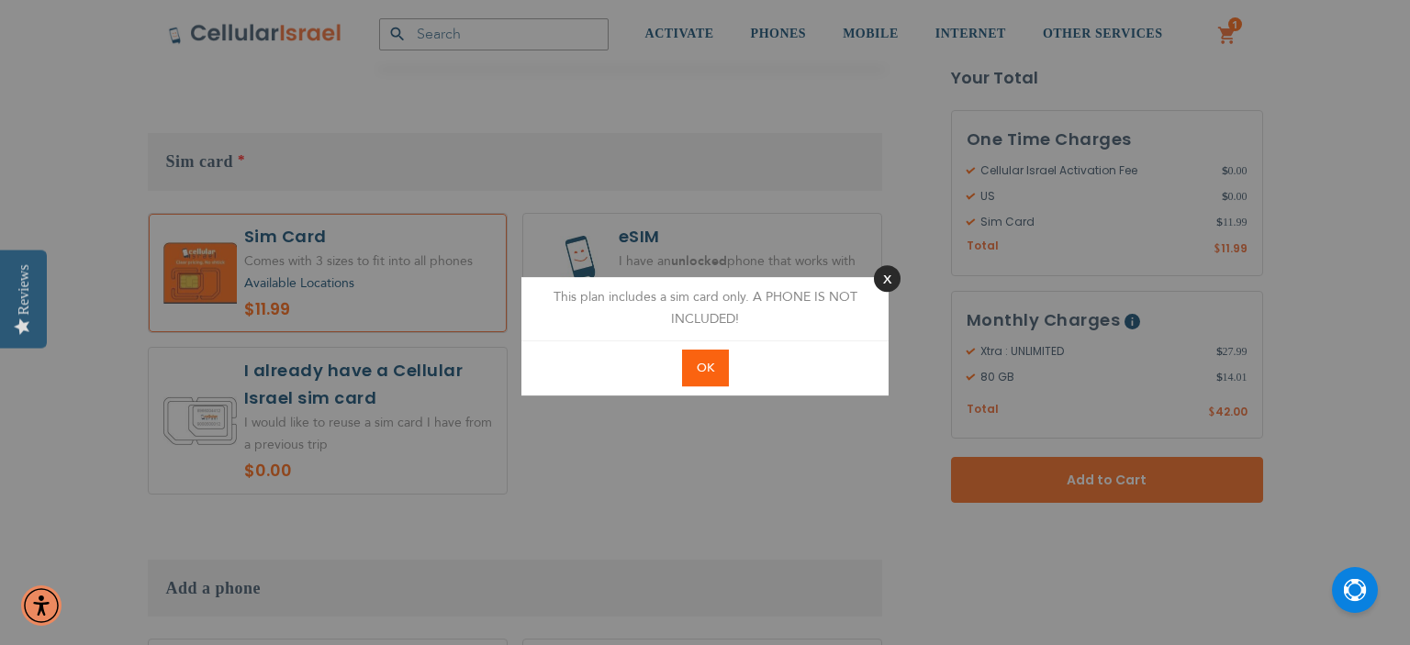
click at [889, 275] on button "Close" at bounding box center [887, 278] width 27 height 27
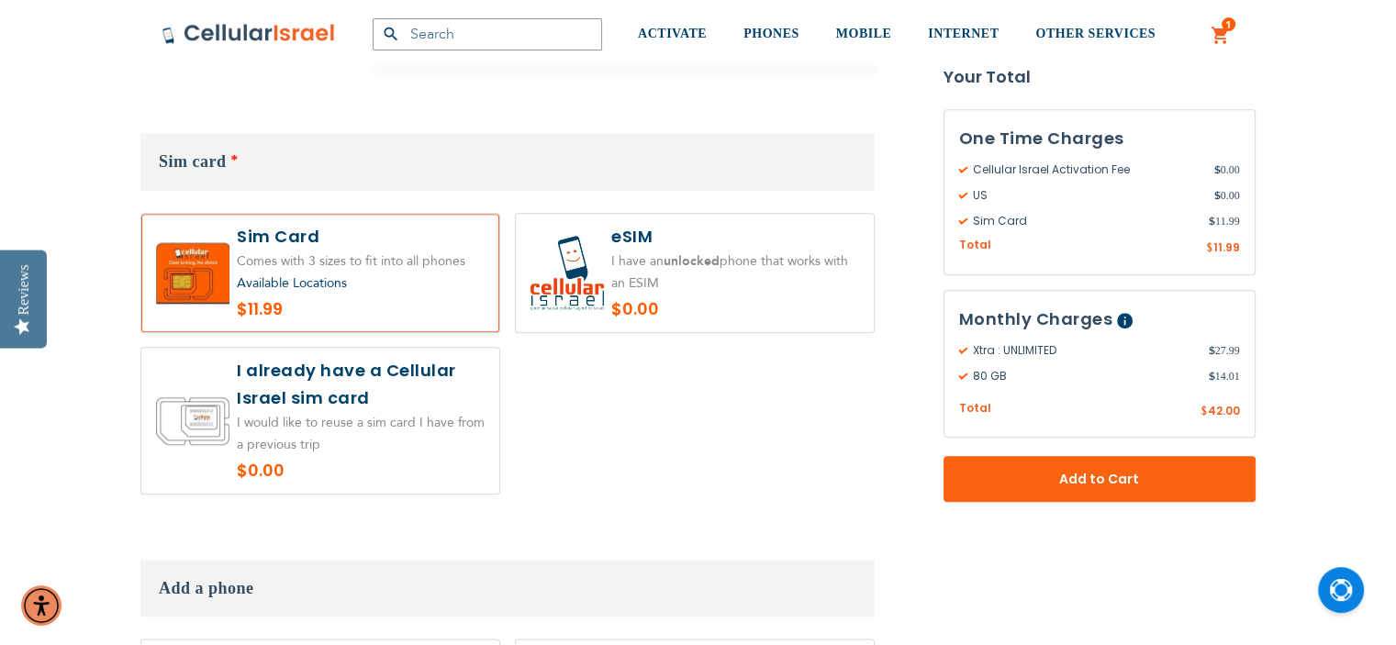
click at [344, 274] on span "Available Locations" at bounding box center [292, 282] width 110 height 17
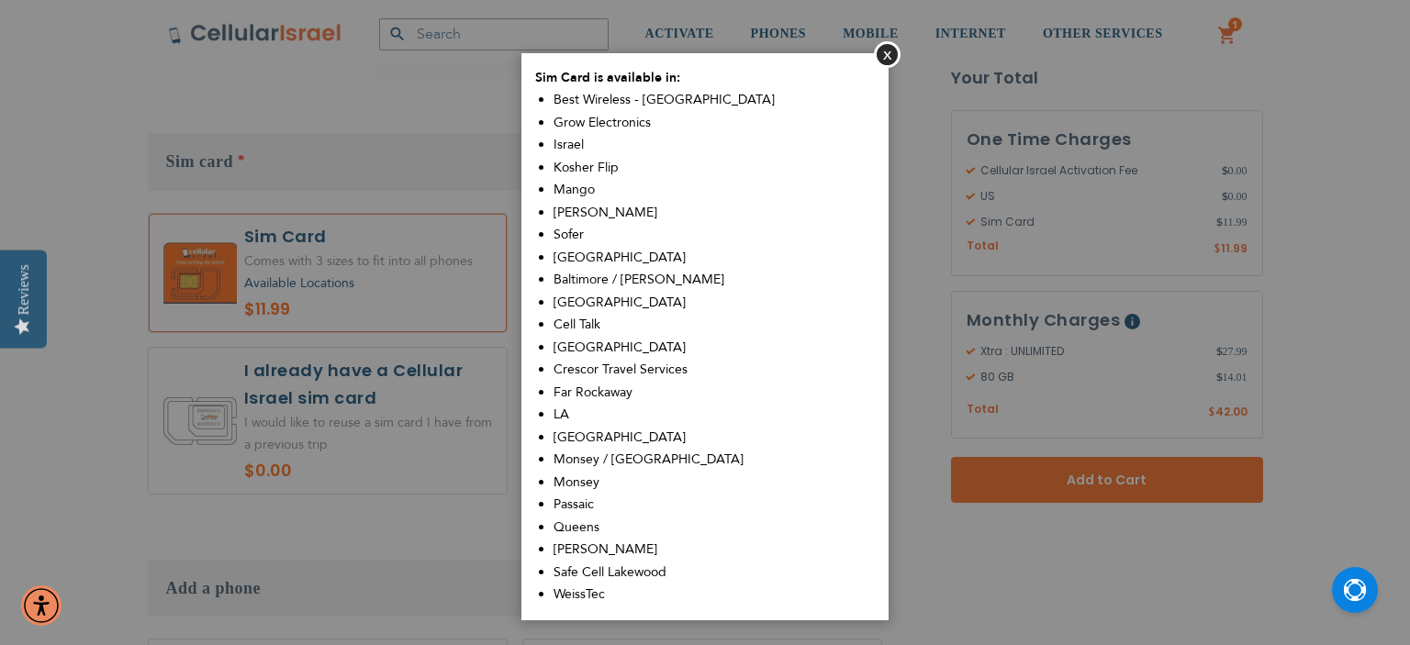
click at [378, 425] on aside "Close Sim Card is available in: Best Wireless - [GEOGRAPHIC_DATA] Grow Electron…" at bounding box center [705, 322] width 1410 height 645
click at [890, 47] on button "Close" at bounding box center [887, 54] width 27 height 27
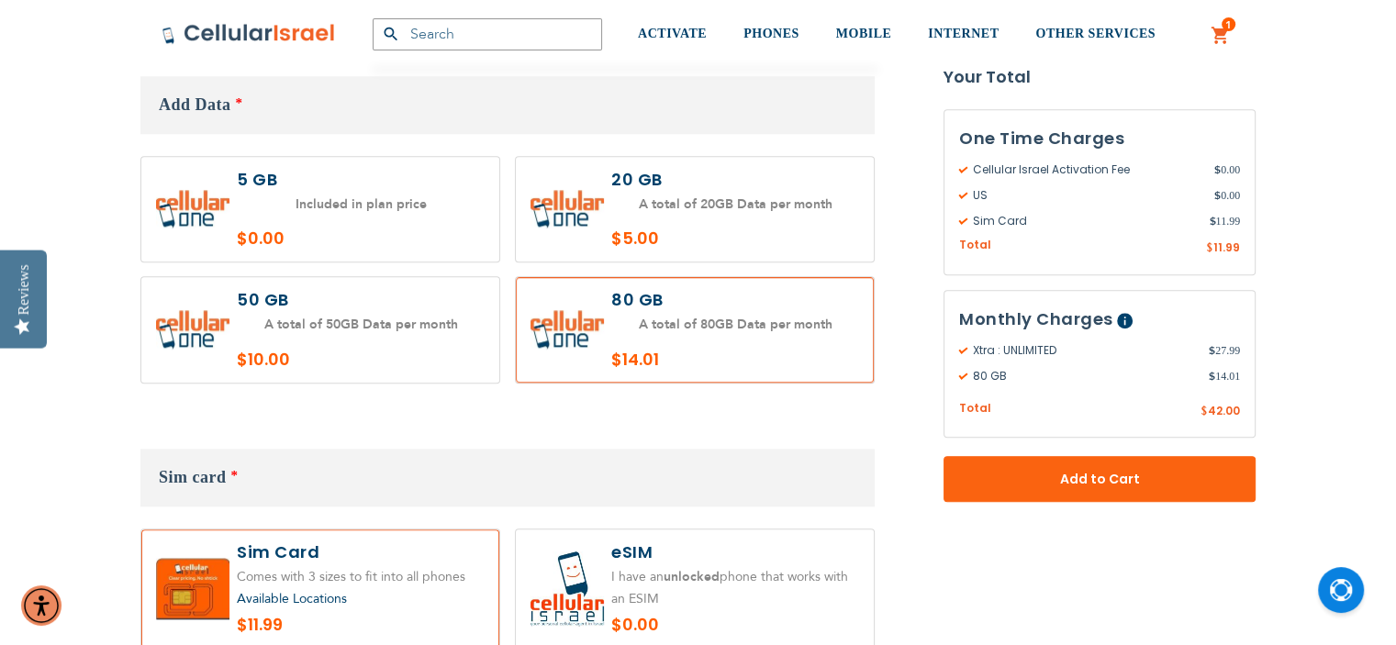
scroll to position [1727, 0]
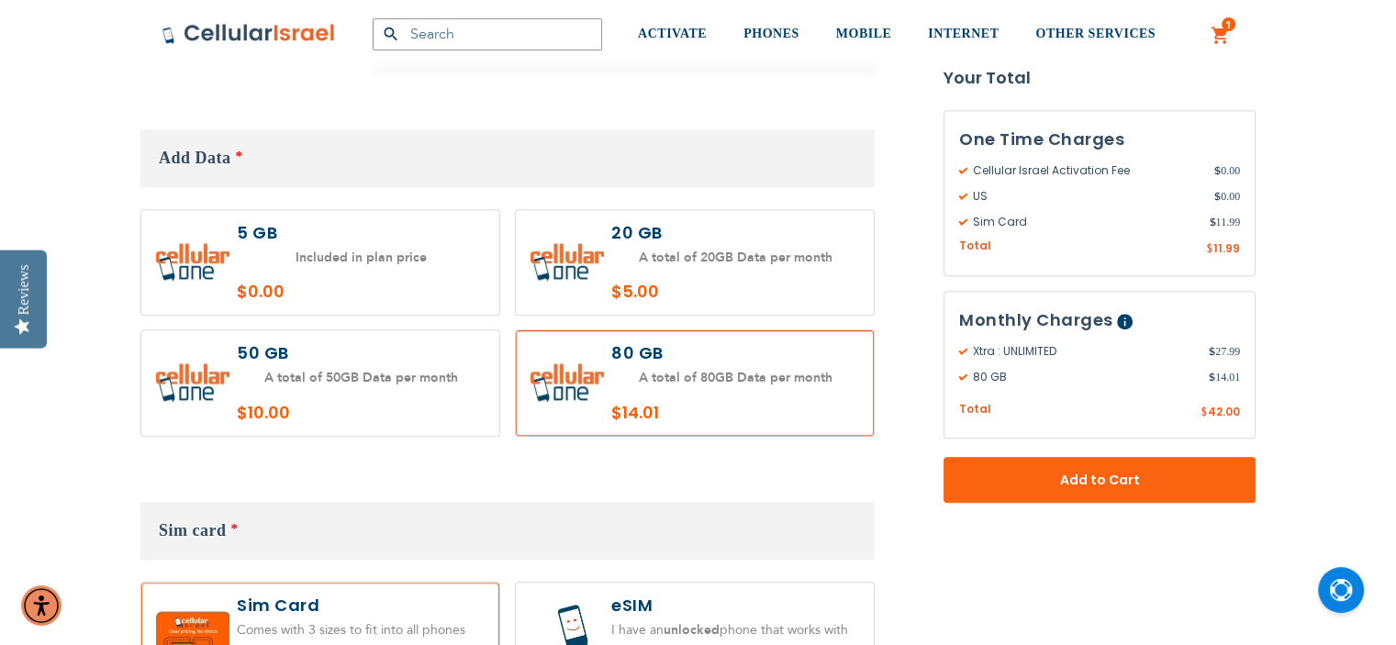
click at [272, 363] on label at bounding box center [320, 383] width 358 height 106
radio input "true"
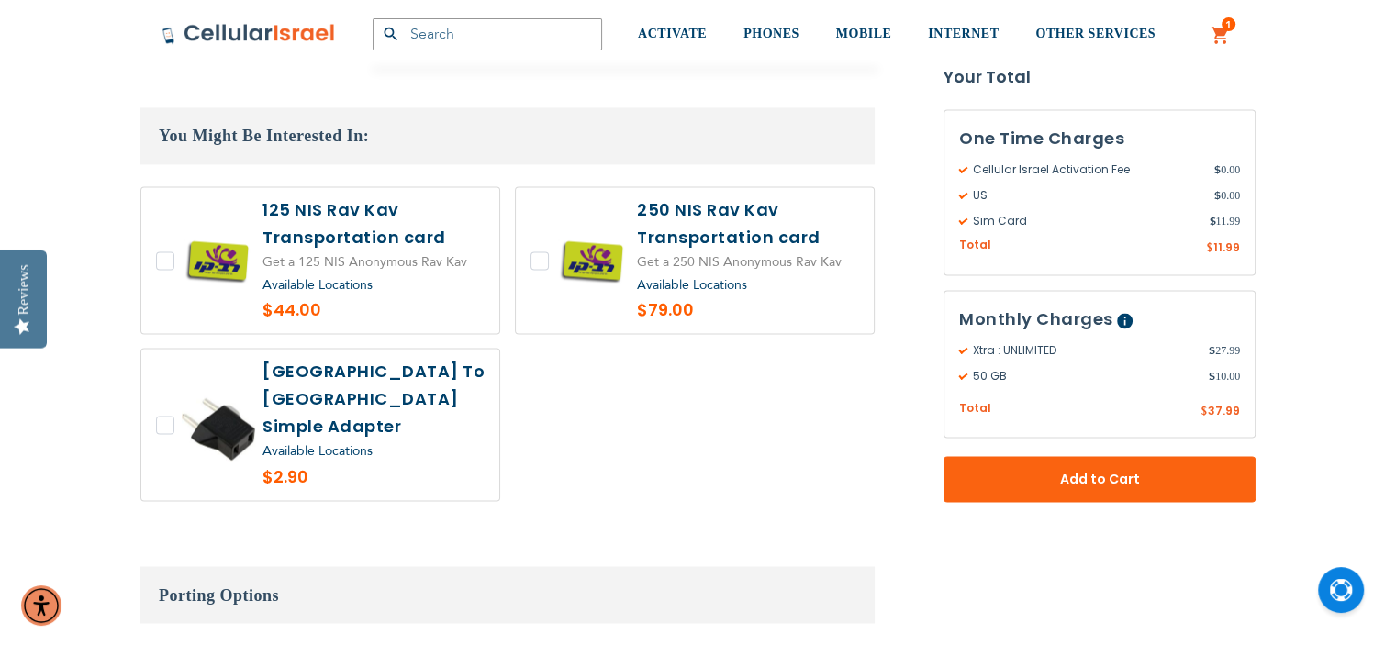
scroll to position [2919, 0]
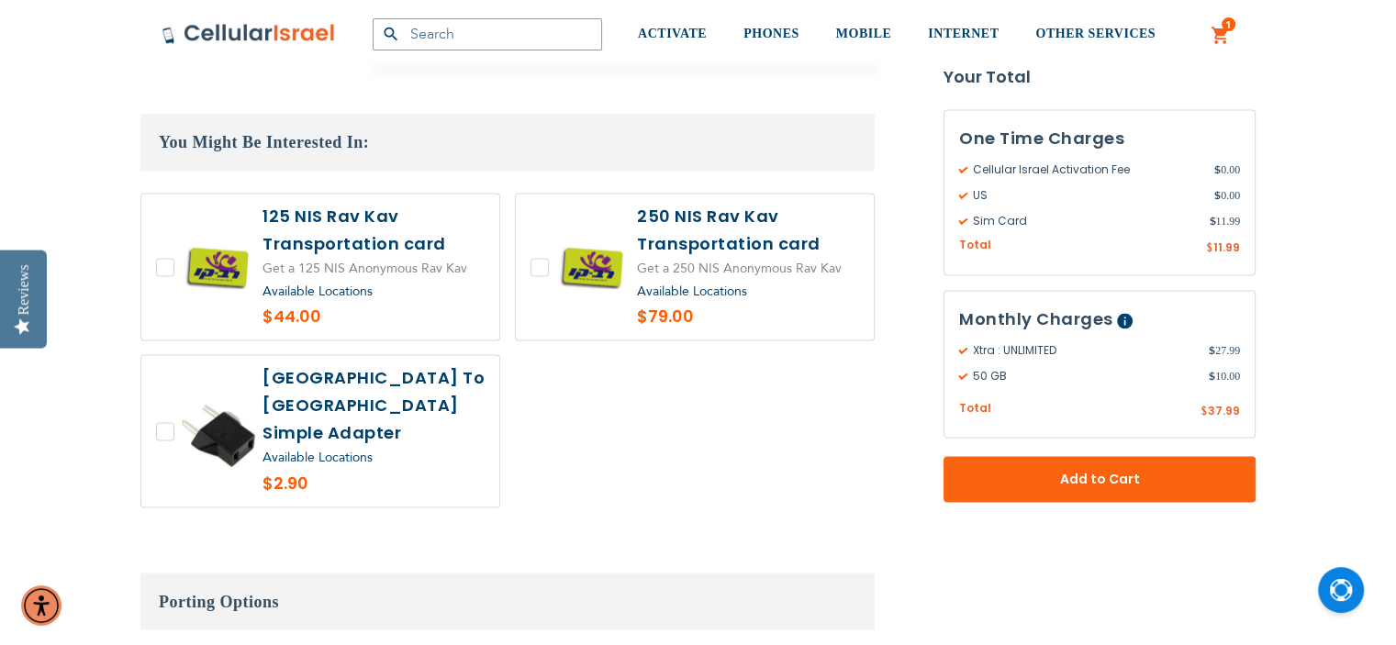
click at [291, 449] on span "Available Locations" at bounding box center [318, 457] width 110 height 17
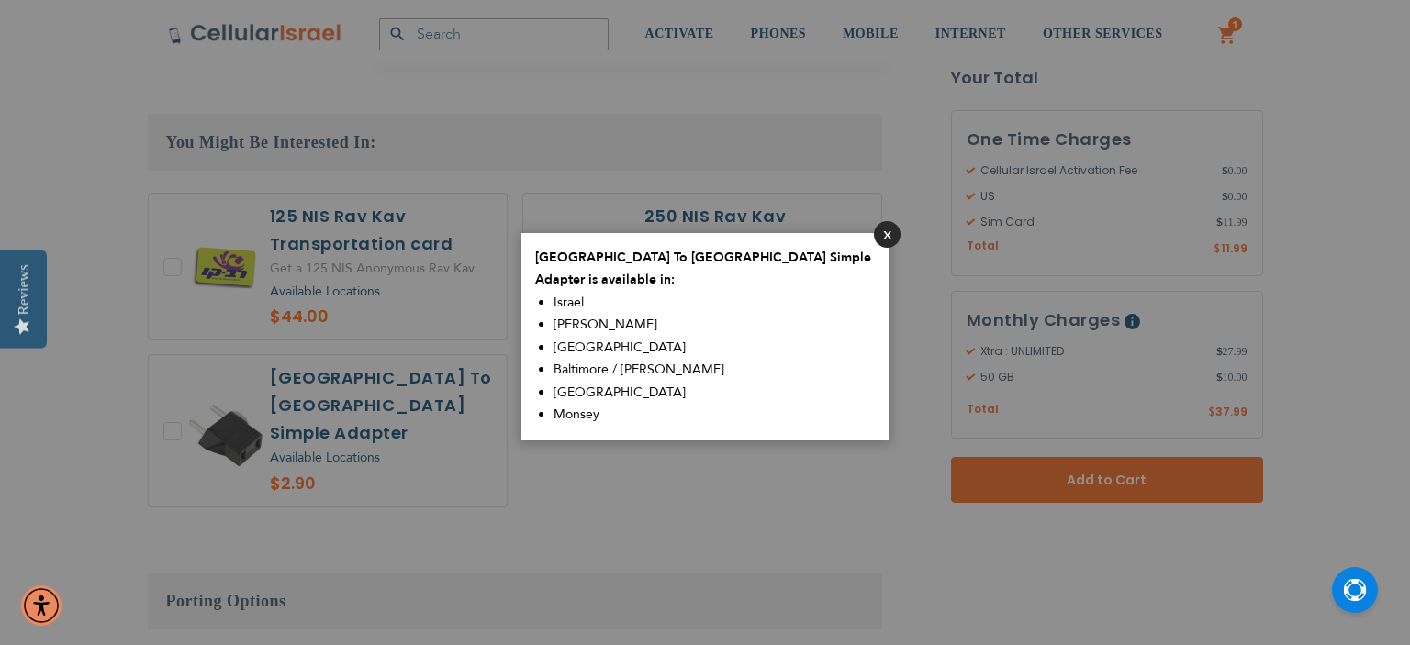
click at [890, 242] on button "Close" at bounding box center [887, 234] width 27 height 27
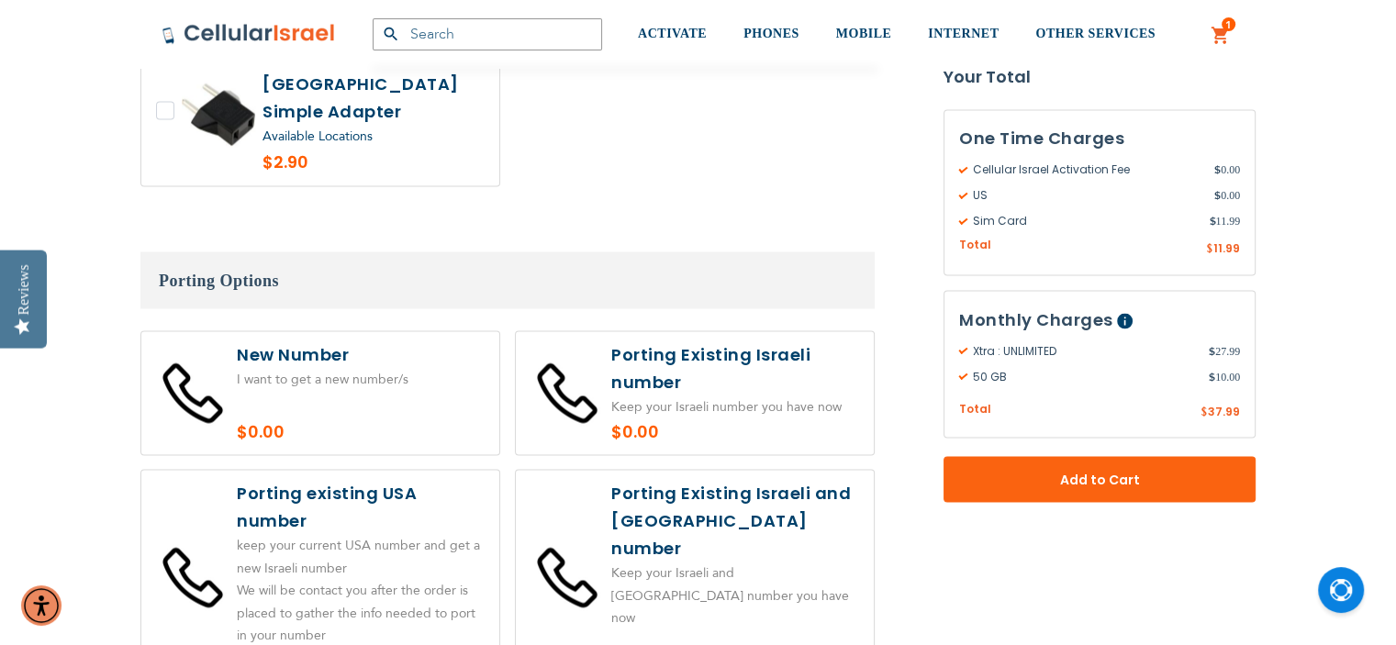
scroll to position [3261, 0]
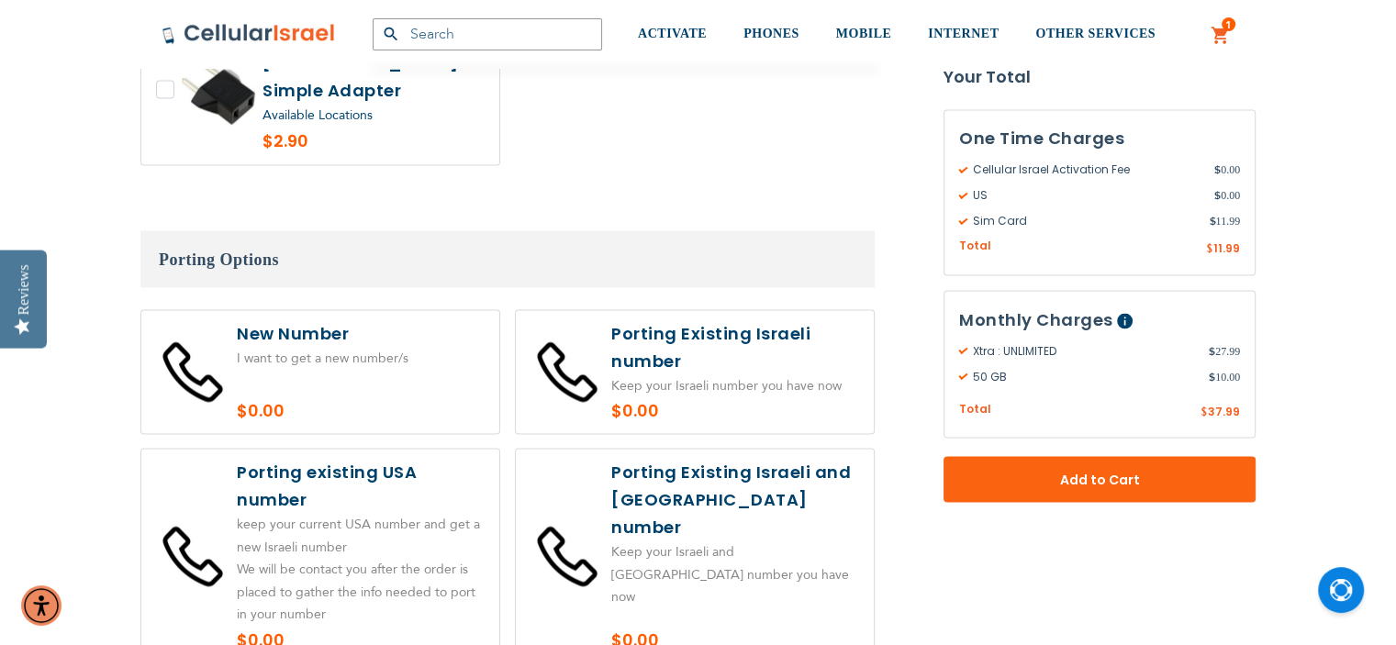
click at [342, 335] on label at bounding box center [320, 372] width 358 height 124
radio input "true"
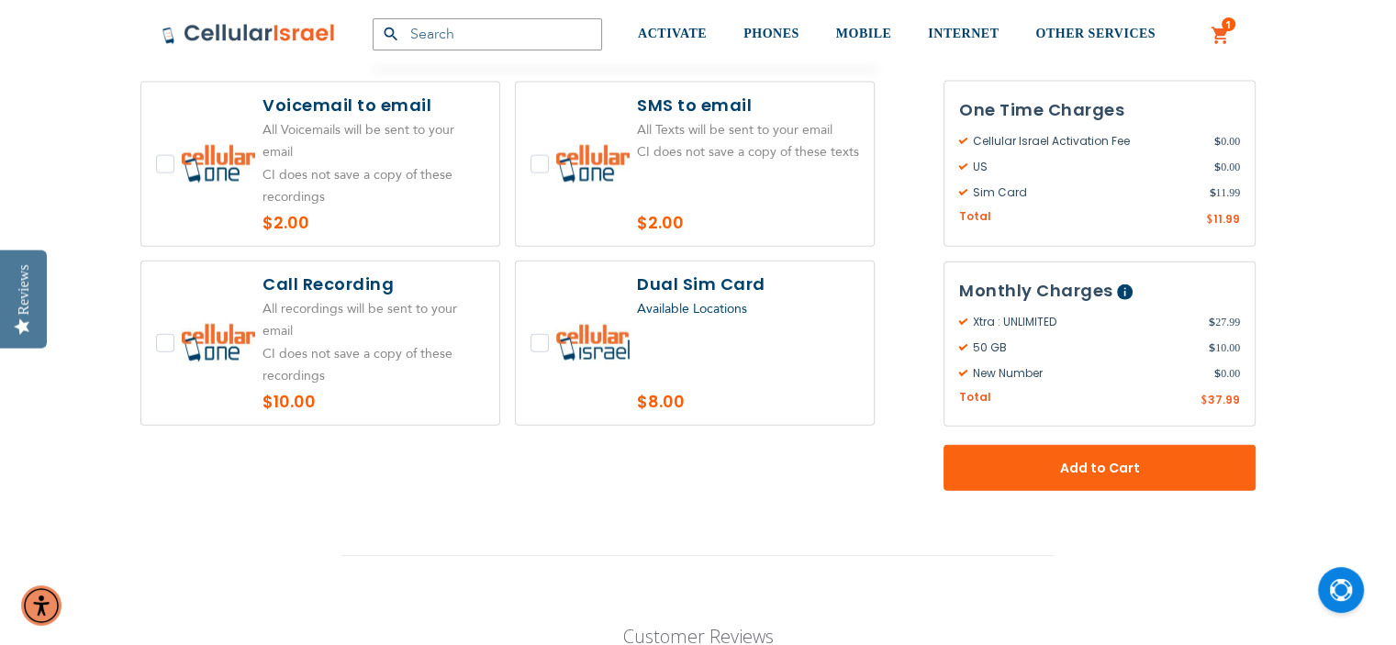
scroll to position [4159, 0]
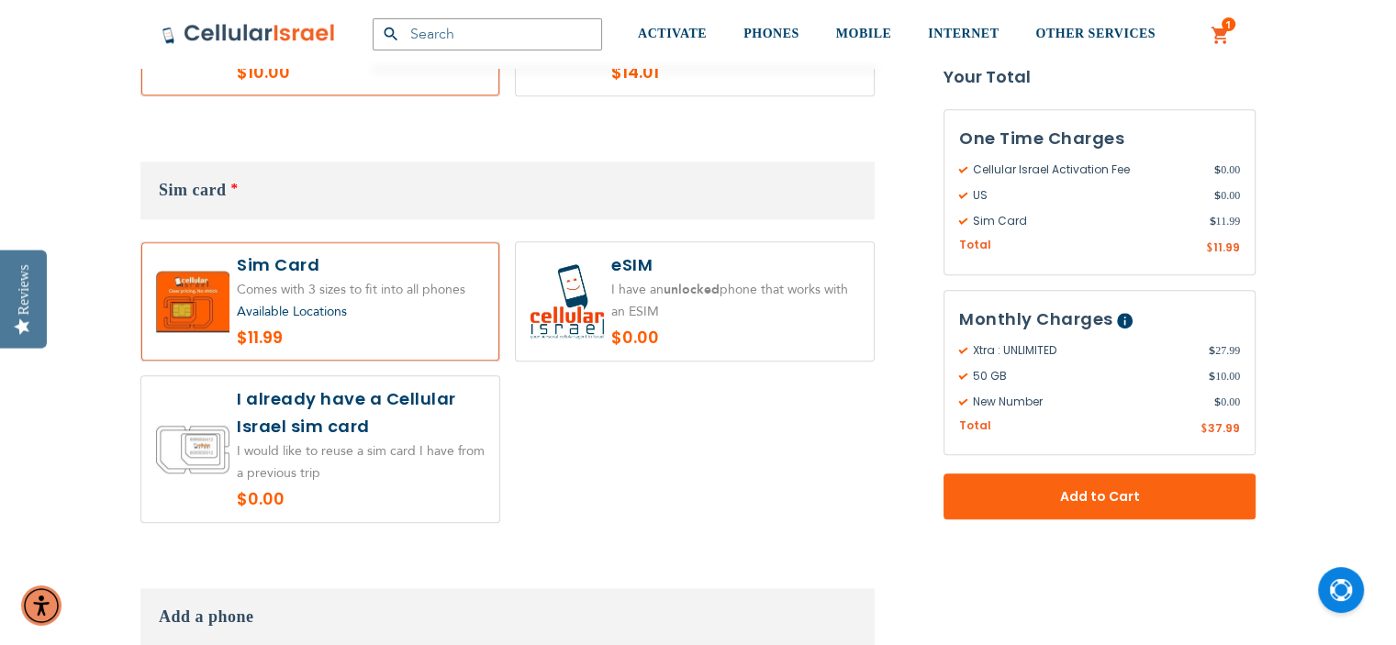
scroll to position [2062, 0]
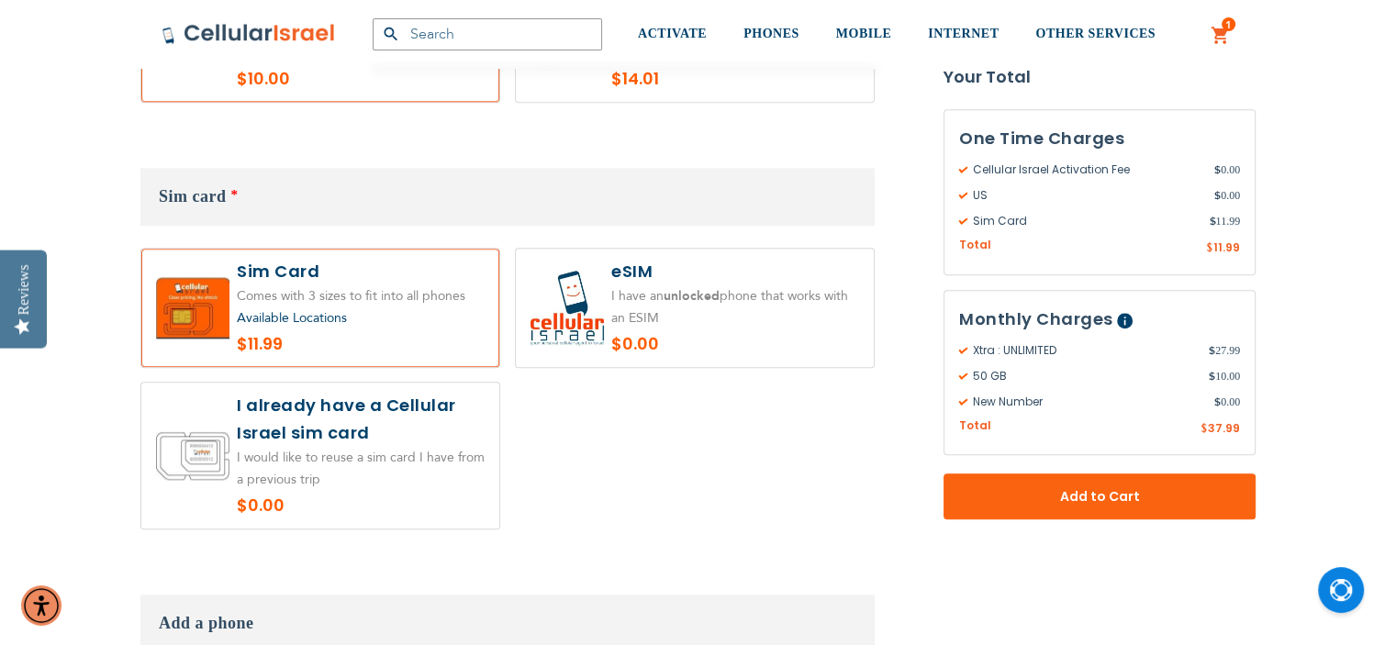
click at [202, 272] on label at bounding box center [320, 308] width 358 height 118
click at [285, 274] on label at bounding box center [320, 308] width 358 height 118
radio input "true"
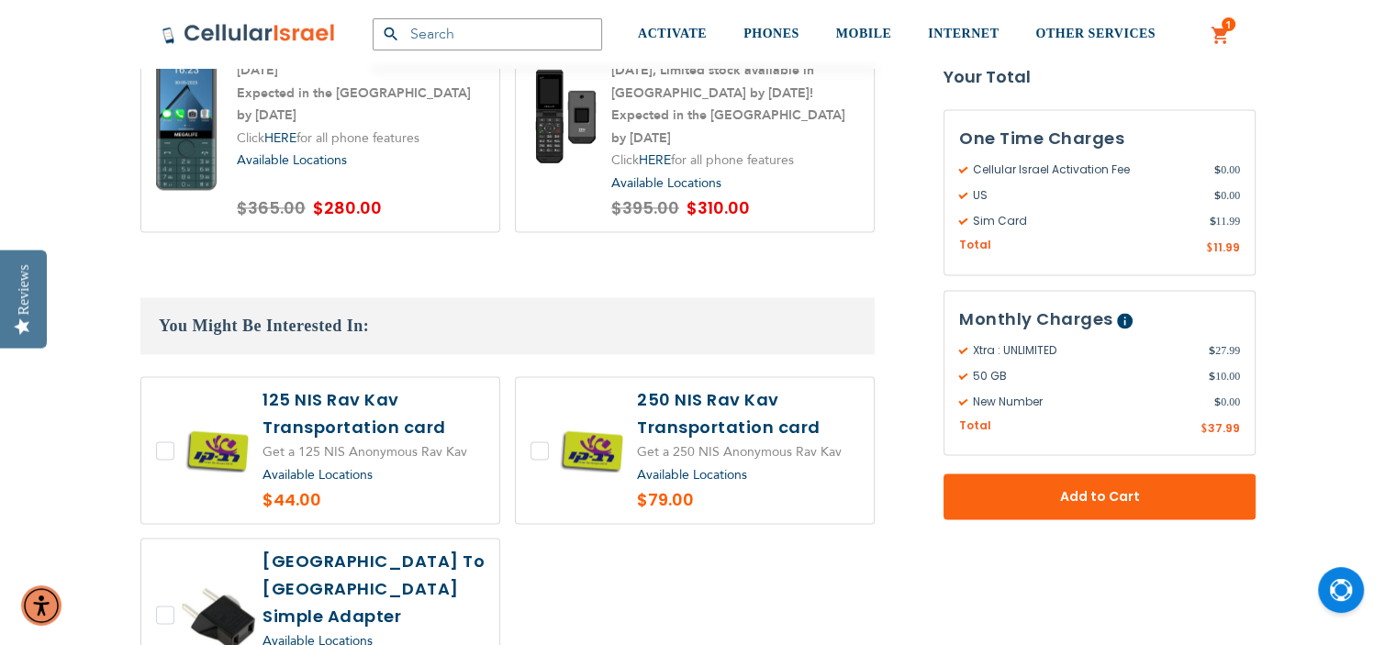
scroll to position [2827, 0]
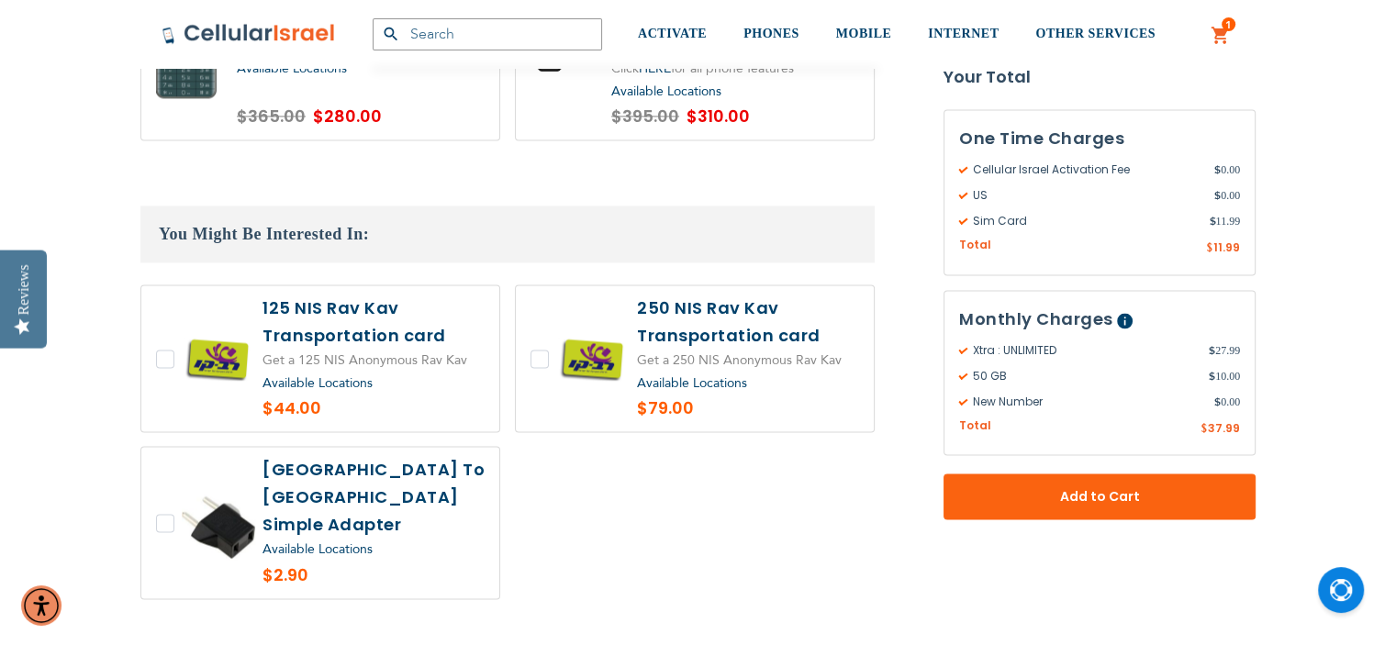
click at [1085, 490] on span "Add to Cart" at bounding box center [1099, 497] width 191 height 19
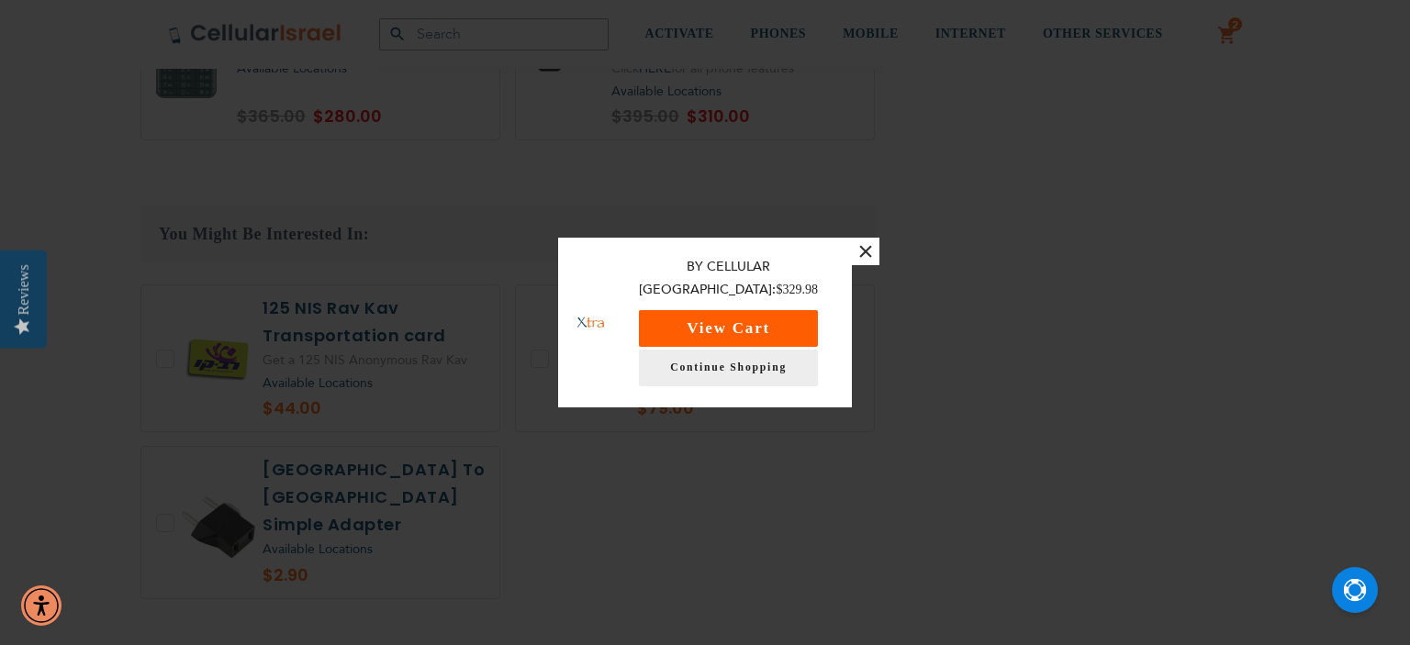
click at [782, 326] on button "View Cart" at bounding box center [728, 328] width 179 height 37
